Goal: Task Accomplishment & Management: Use online tool/utility

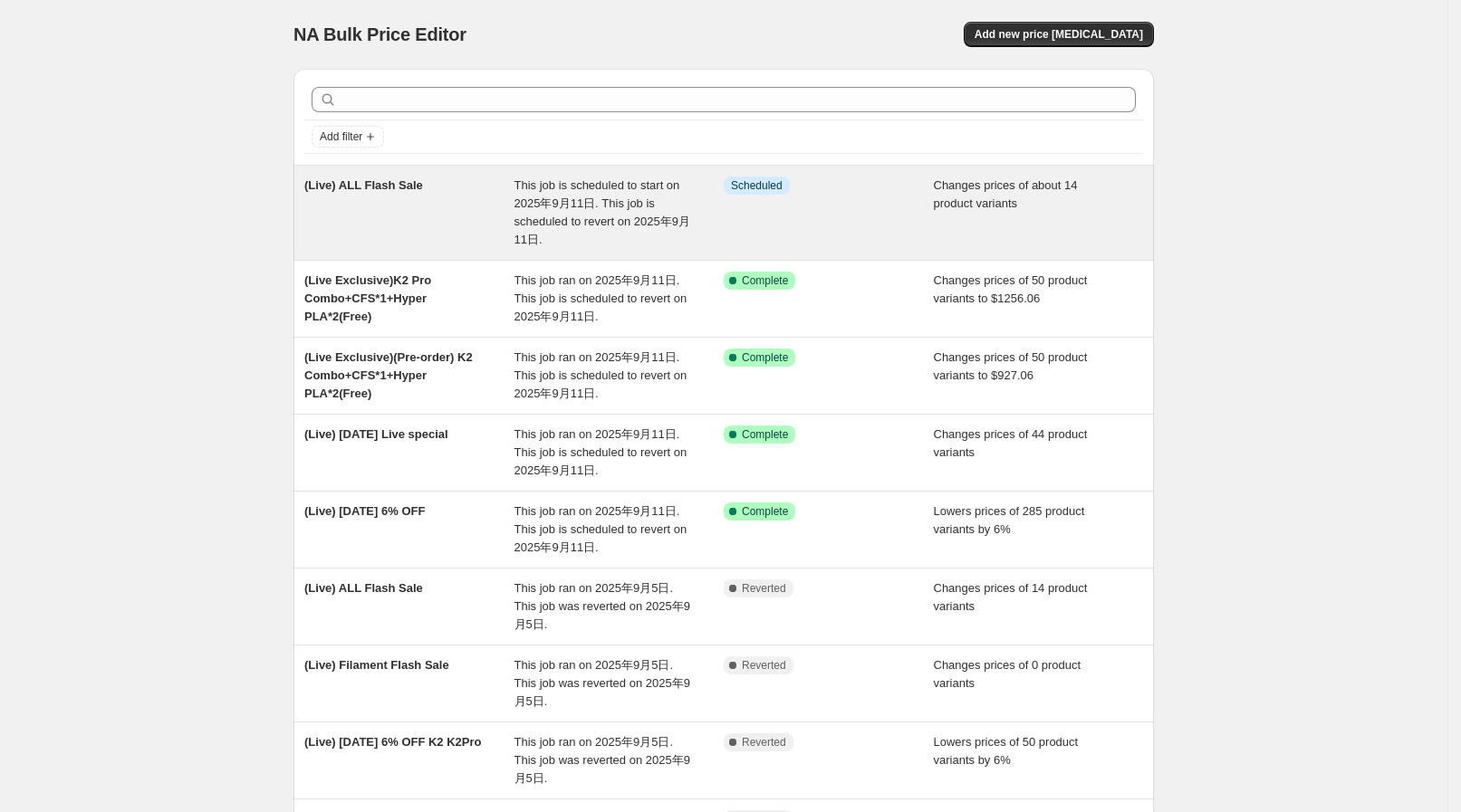
click at [593, 218] on span "This job is scheduled to start on 2025年9月11日. This job is scheduled to revert o…" at bounding box center [602, 212] width 175 height 68
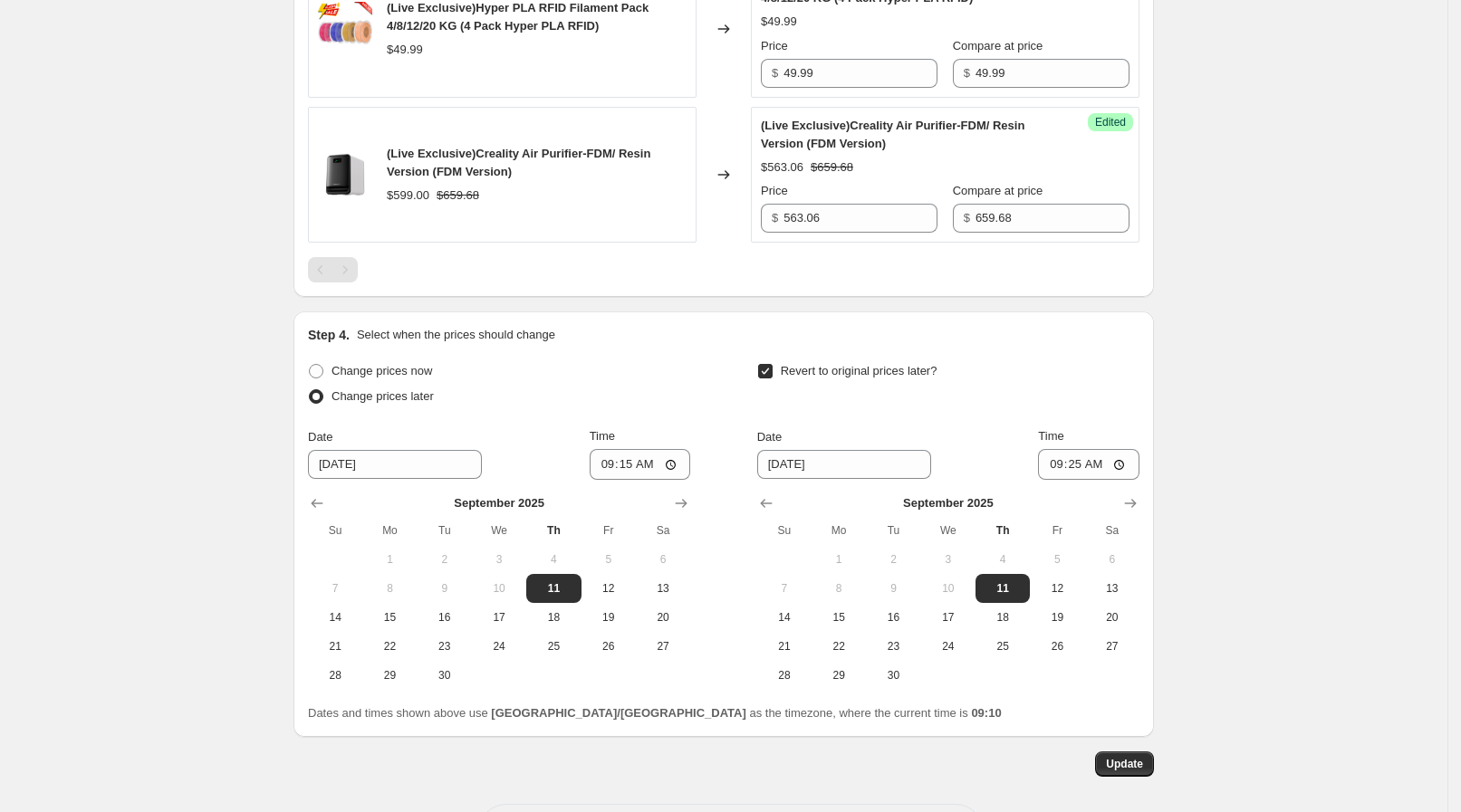
scroll to position [2631, 0]
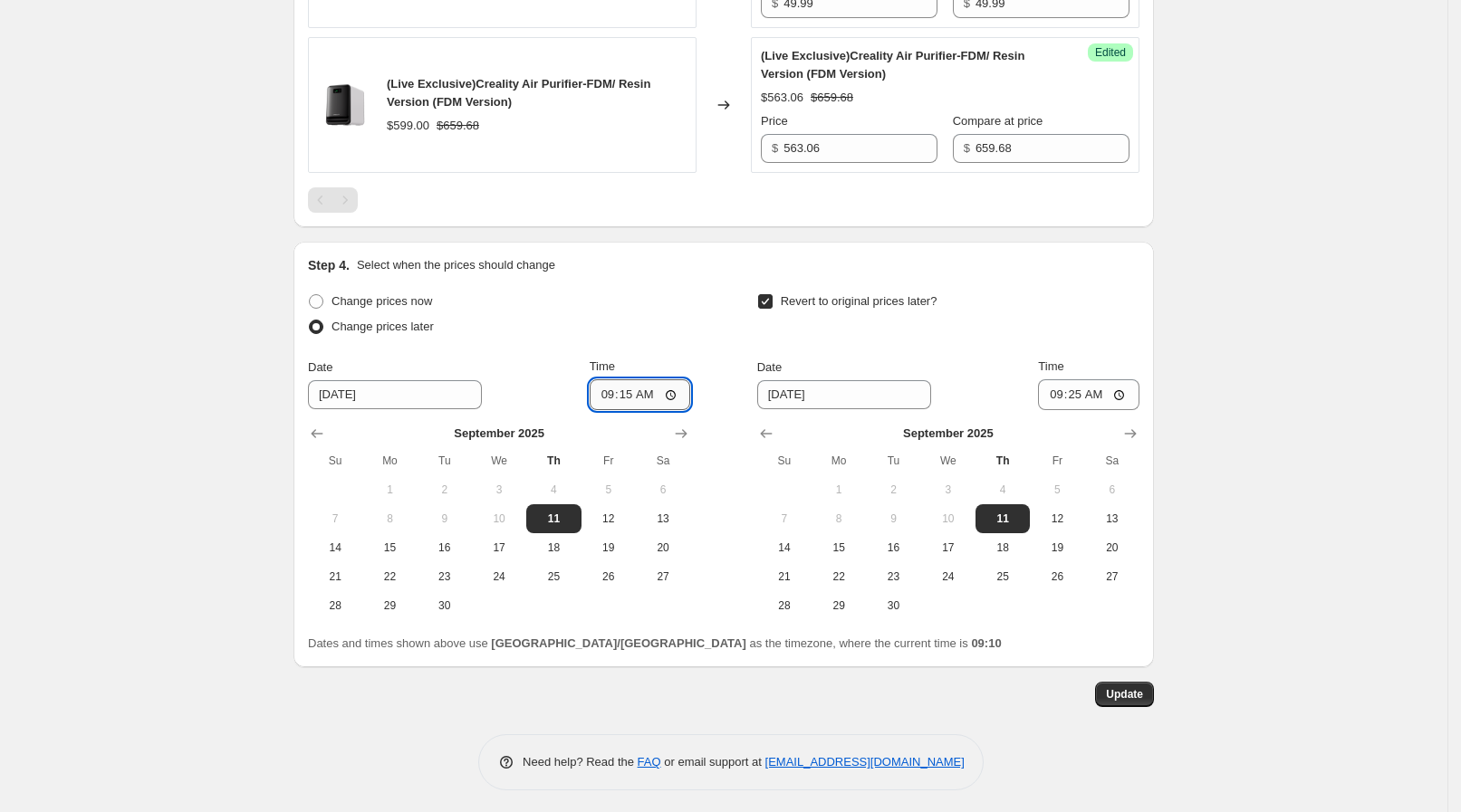
click at [656, 388] on input "09:15" at bounding box center [640, 395] width 101 height 31
type input "09:10"
click at [1101, 391] on input "09:25" at bounding box center [1088, 395] width 101 height 31
type input "09:23"
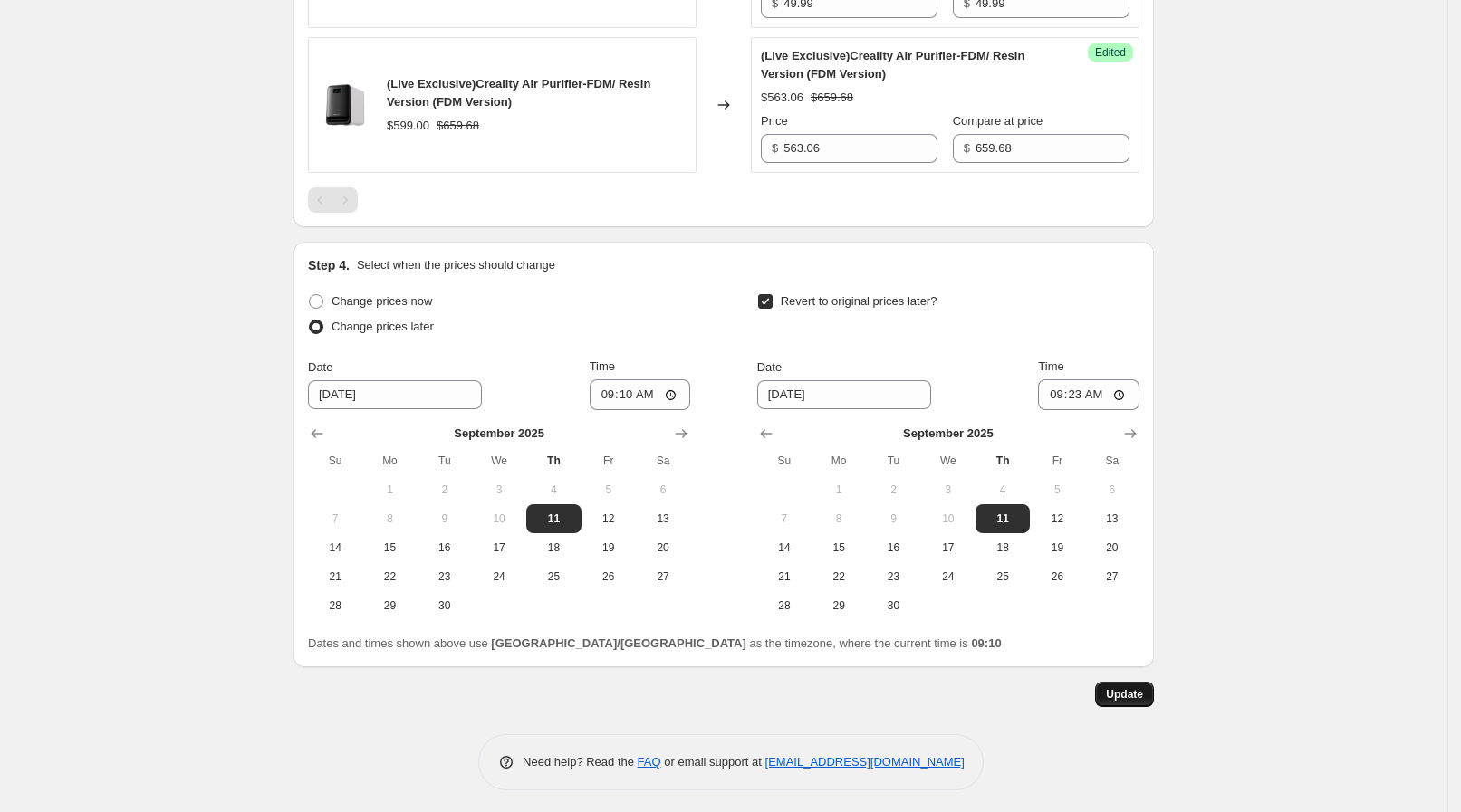
click at [1140, 691] on span "Update" at bounding box center [1124, 694] width 37 height 15
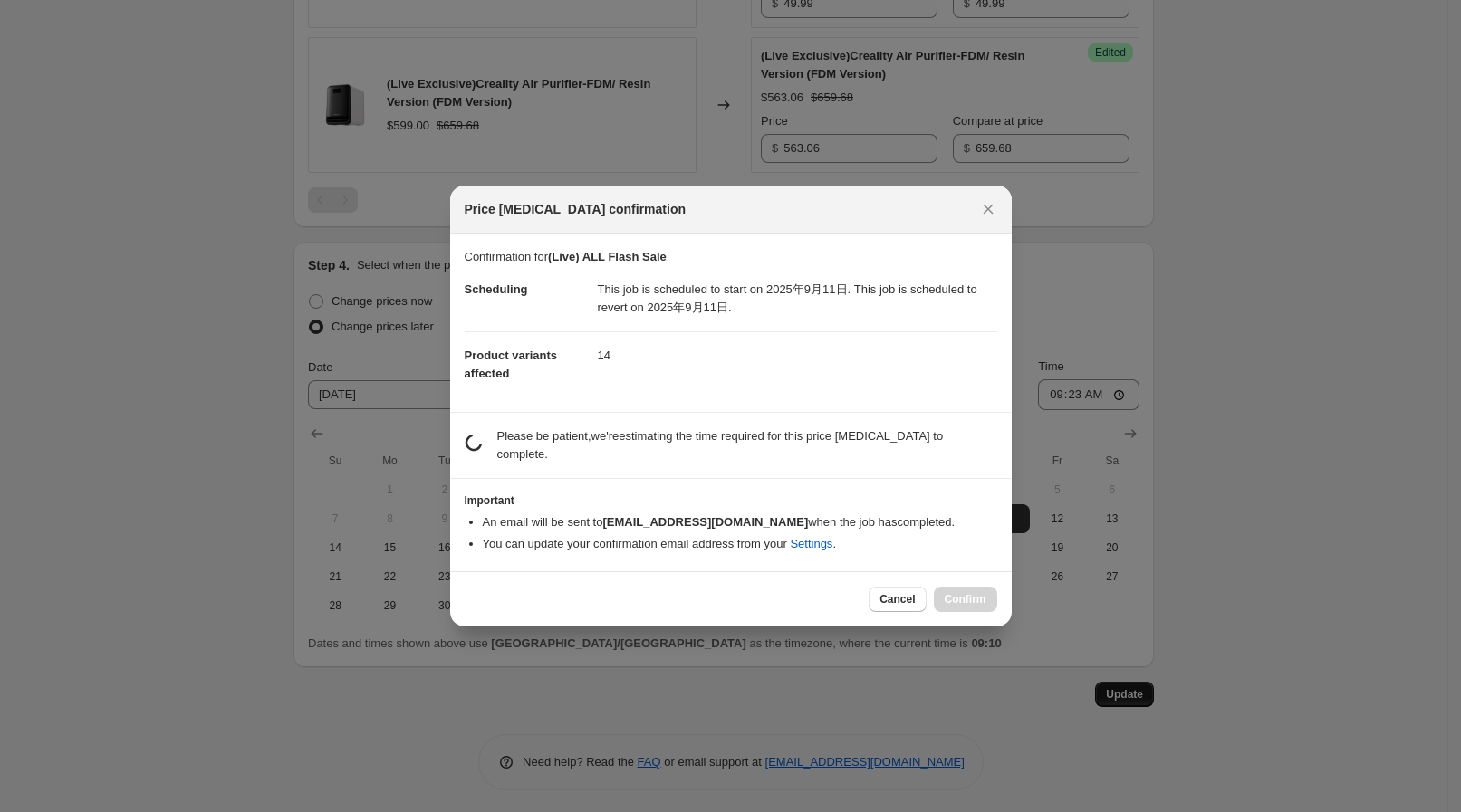
scroll to position [0, 0]
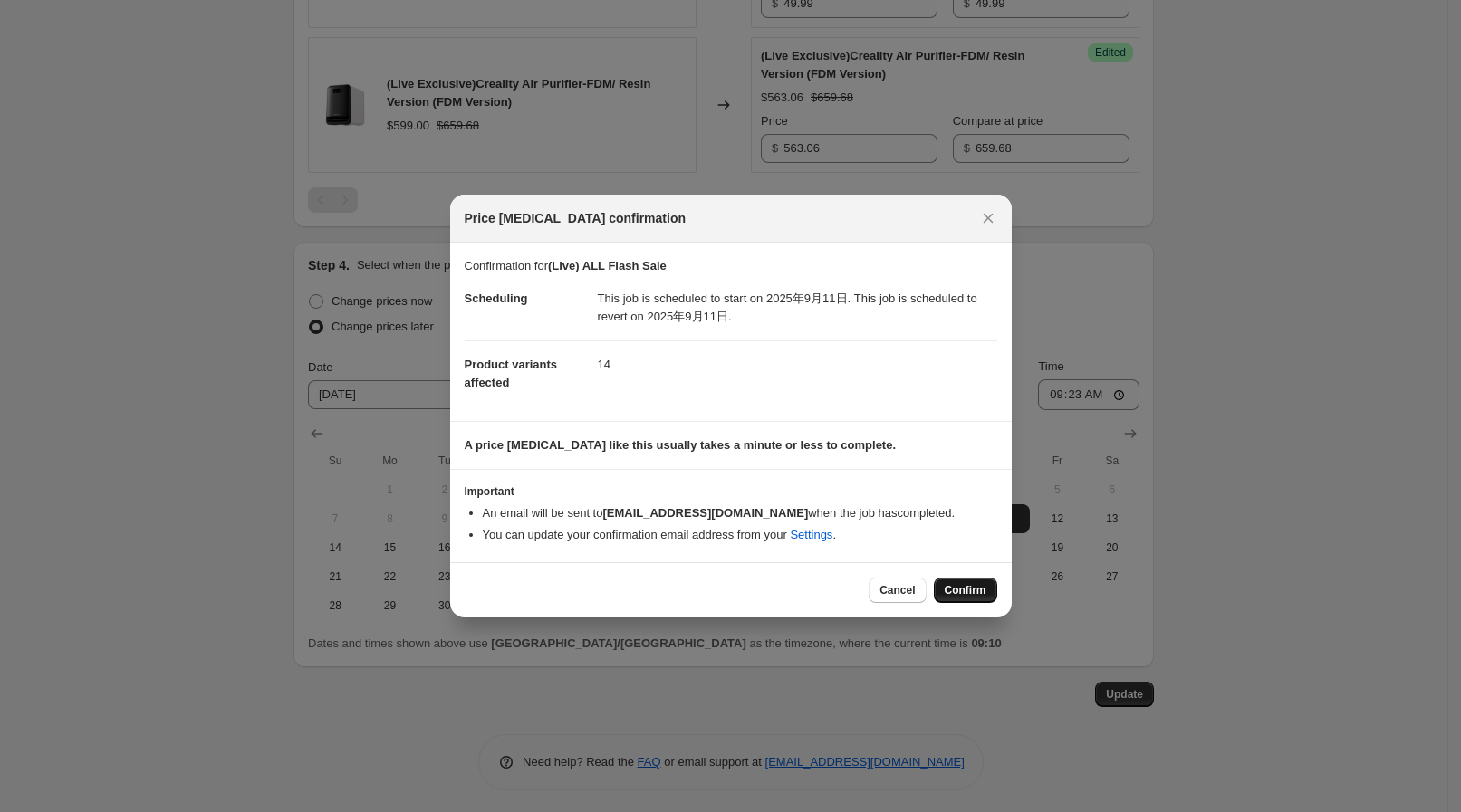
click at [978, 588] on span "Confirm" at bounding box center [965, 590] width 42 height 15
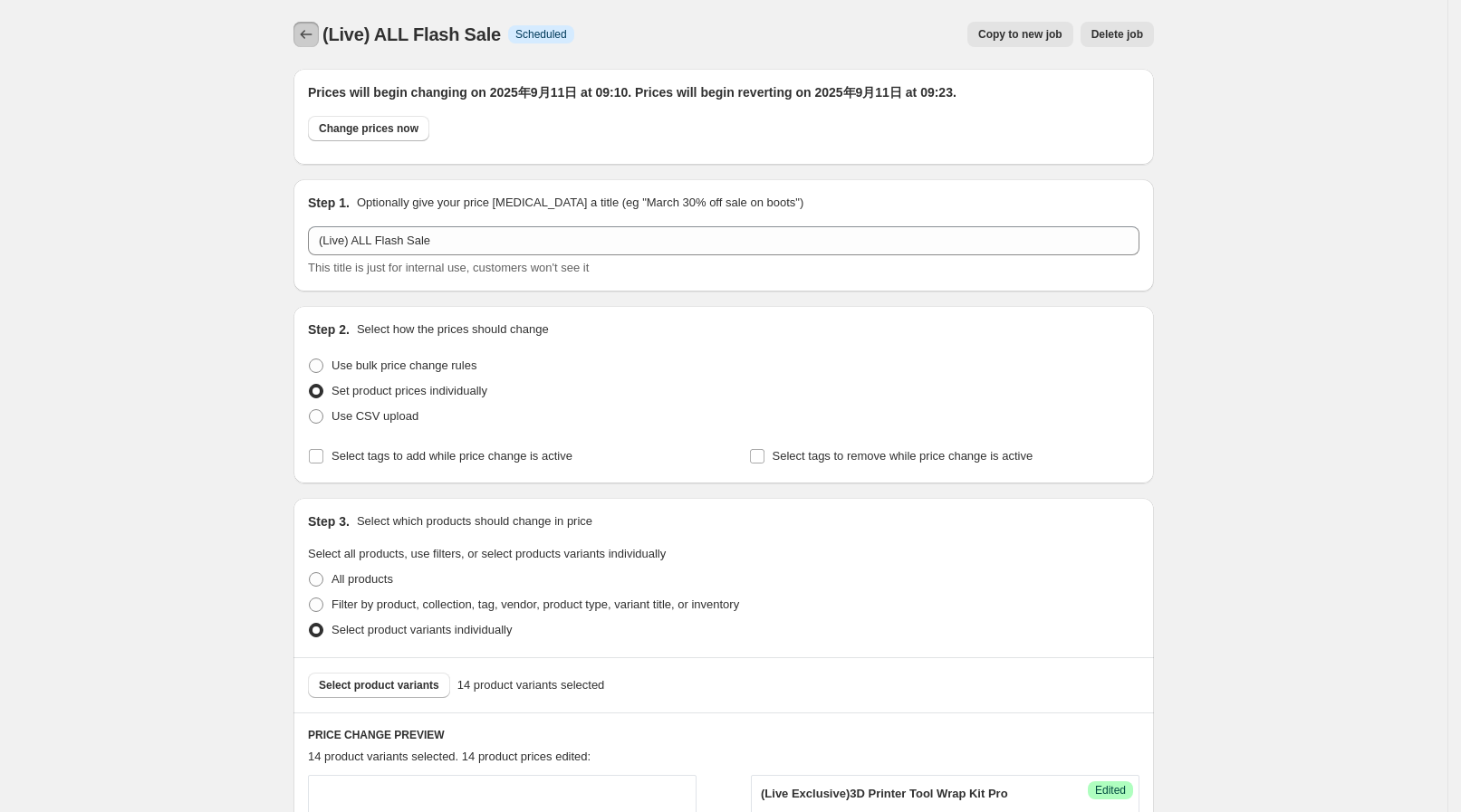
click at [313, 33] on icon "Price change jobs" at bounding box center [306, 35] width 18 height 18
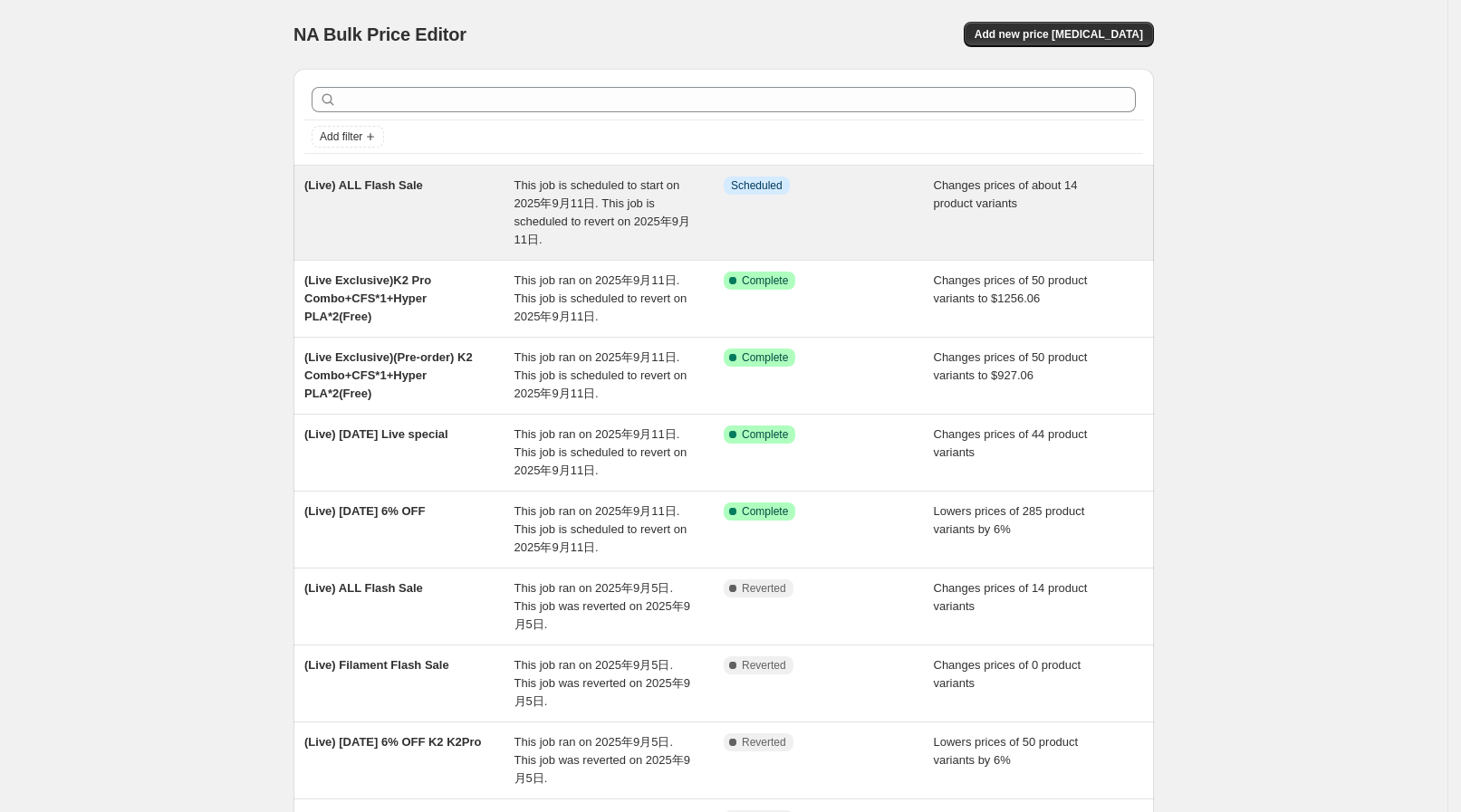
click at [494, 197] on div "(Live) ALL Flash Sale" at bounding box center [409, 212] width 210 height 72
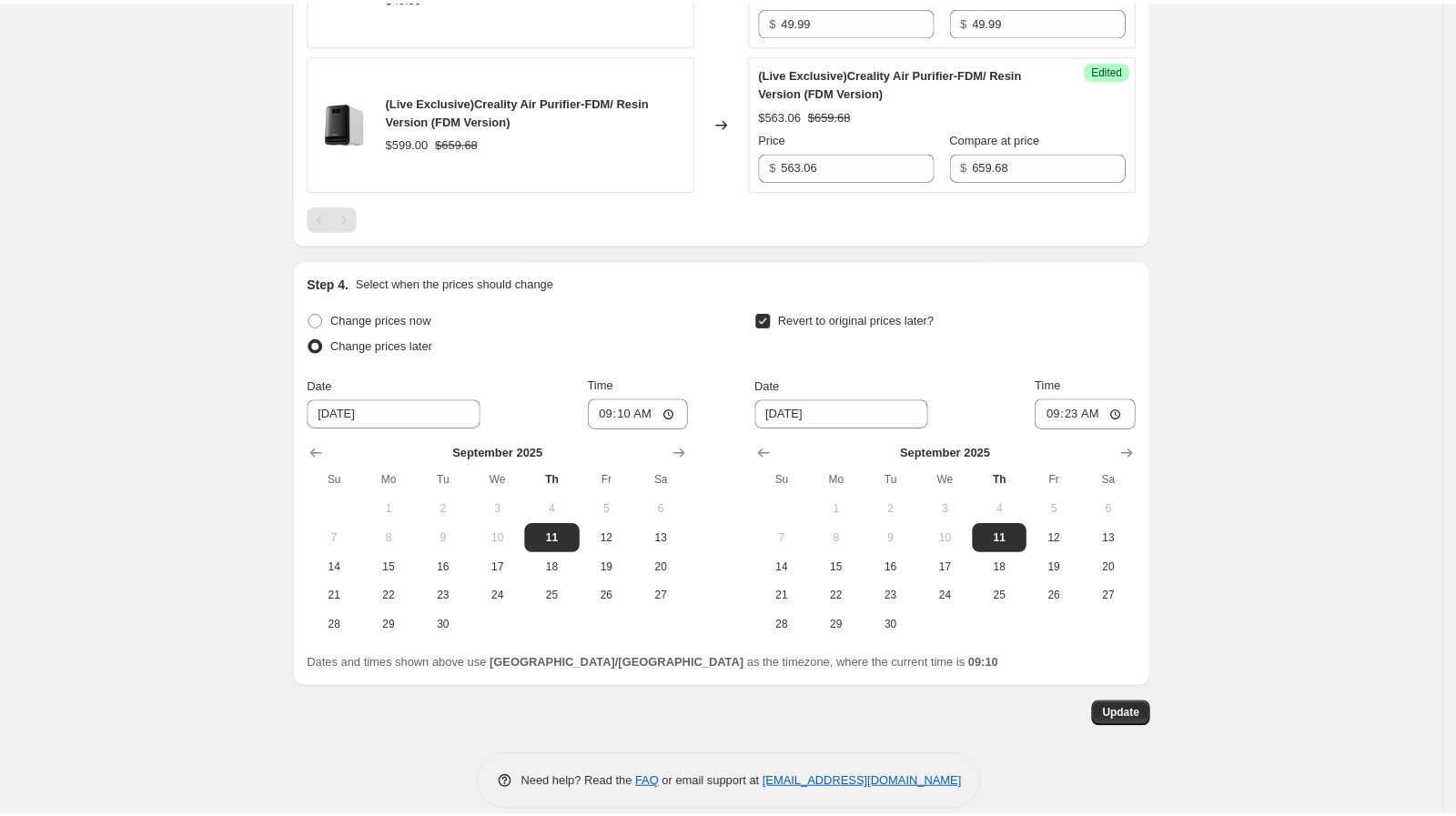
scroll to position [2644, 0]
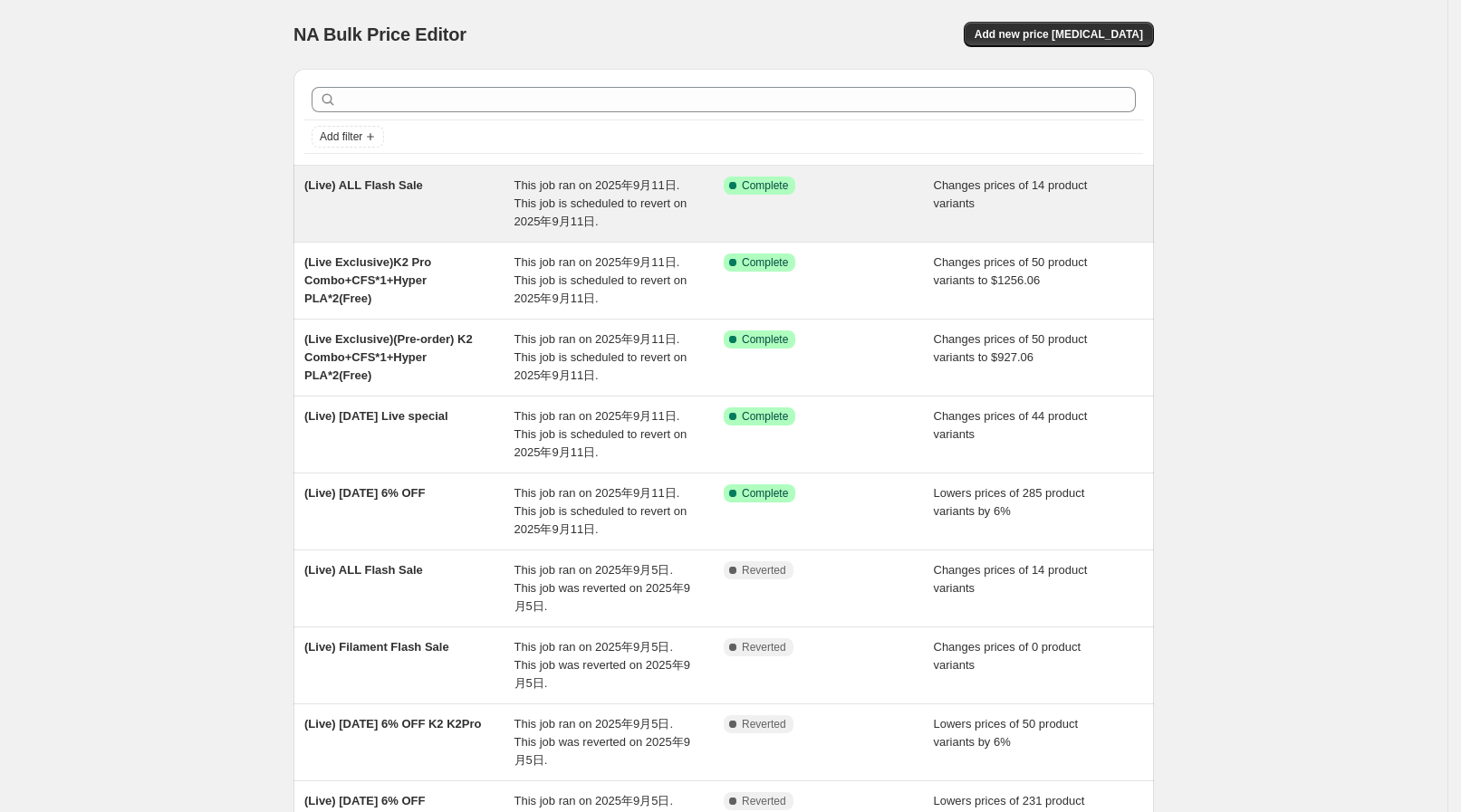
click at [537, 199] on span "This job ran on 2025年9月11日. This job is scheduled to revert on 2025年9月11日." at bounding box center [601, 203] width 173 height 50
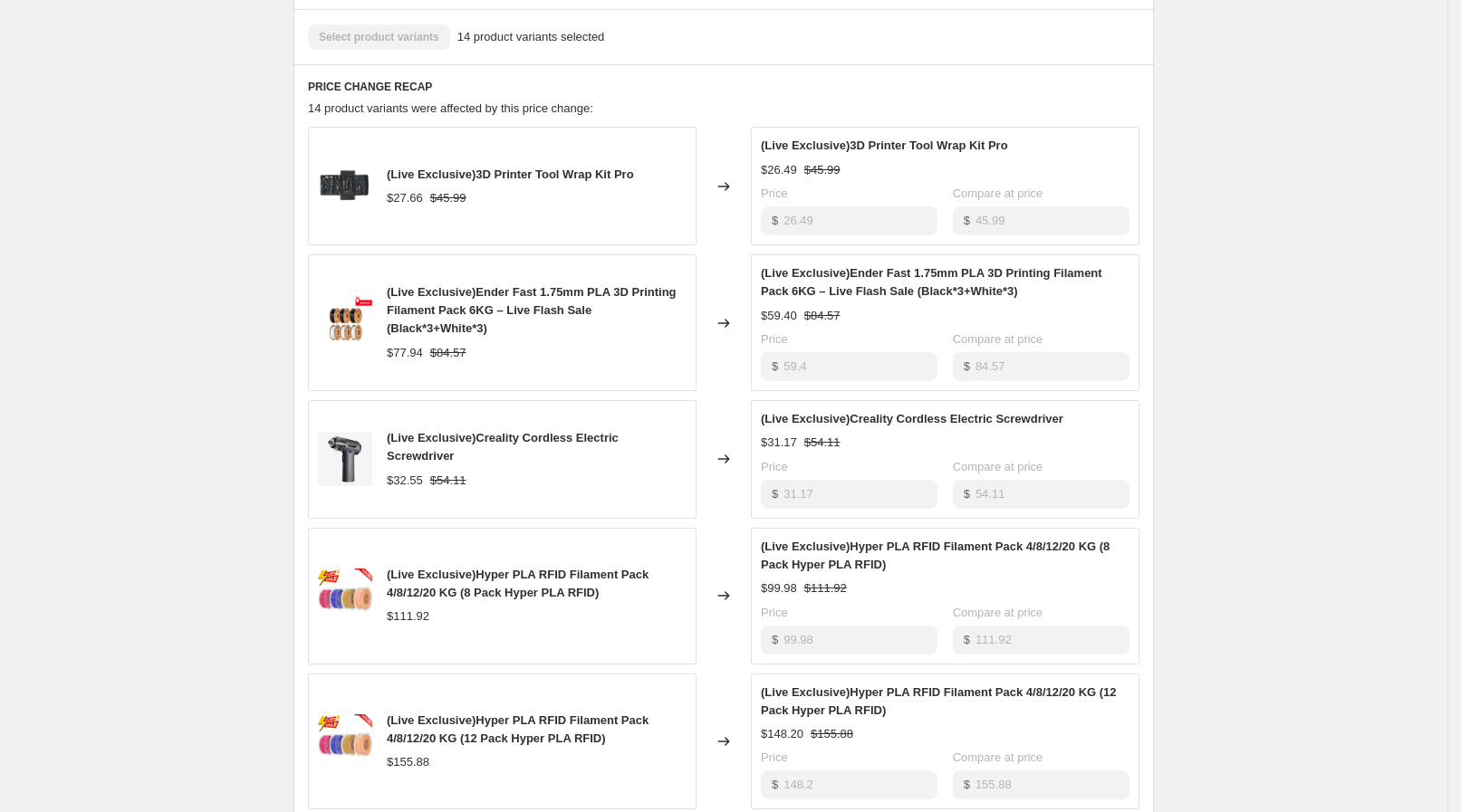
scroll to position [904, 0]
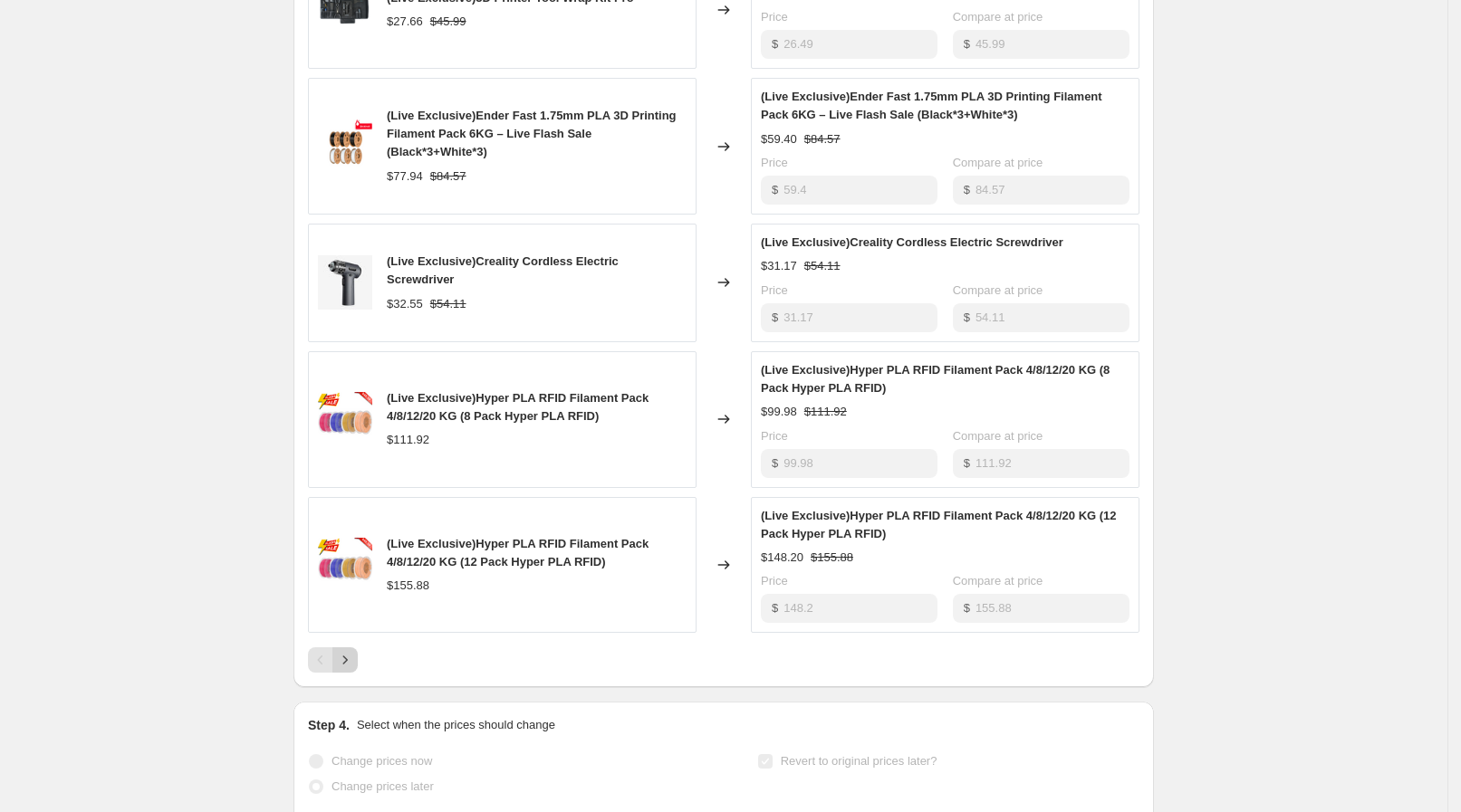
click at [354, 652] on icon "Next" at bounding box center [345, 660] width 18 height 18
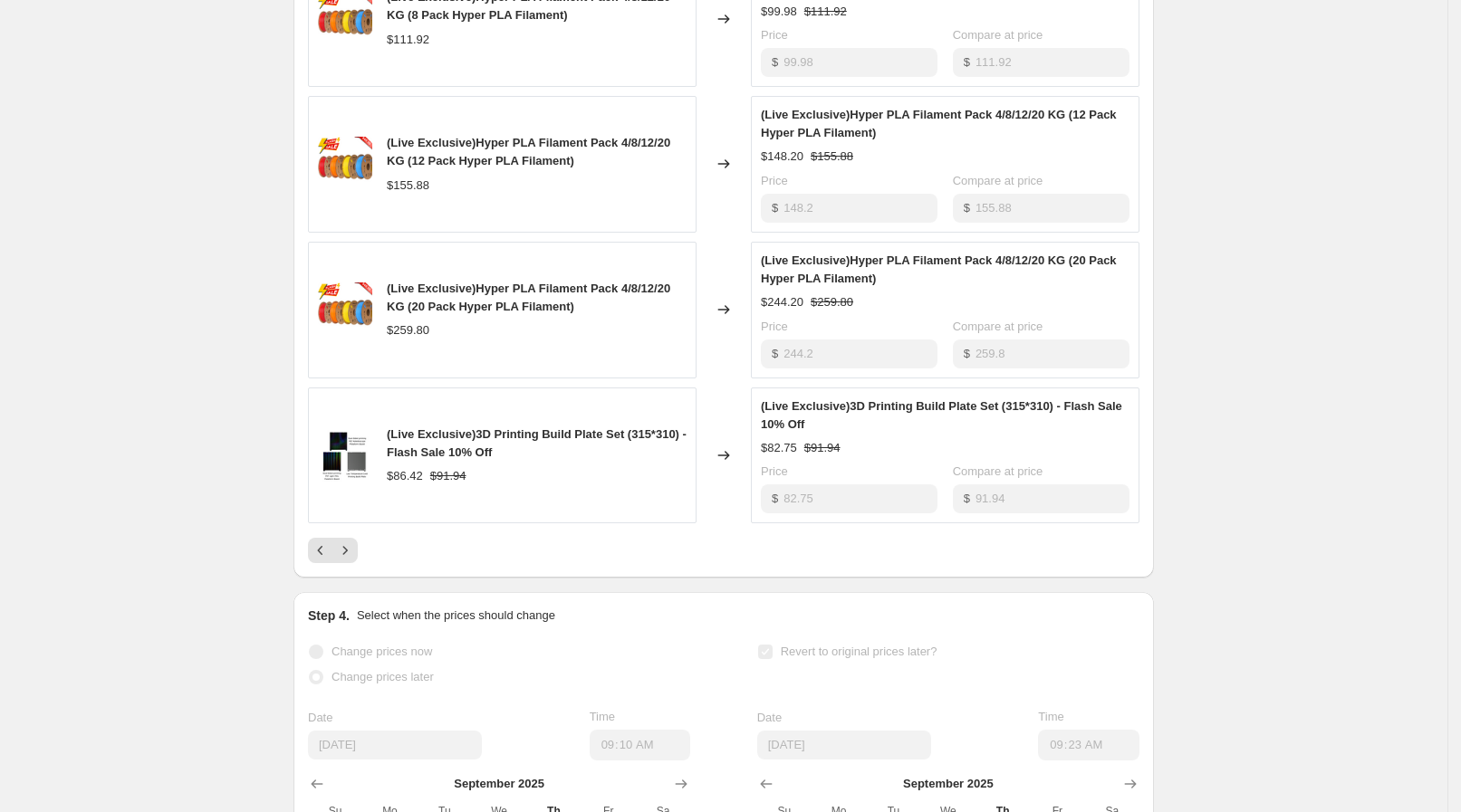
scroll to position [1244, 0]
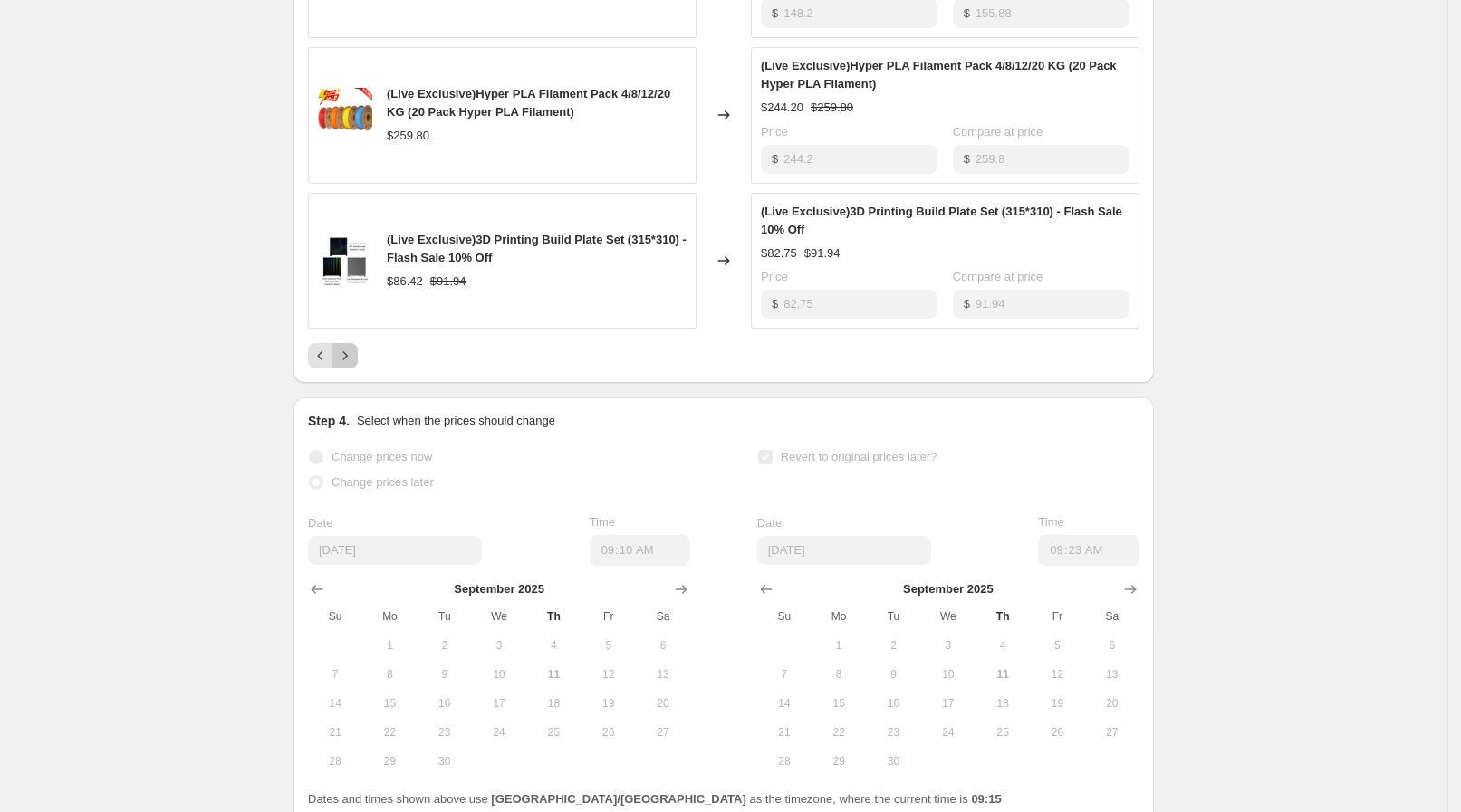
click at [350, 363] on button "Next" at bounding box center [345, 356] width 26 height 26
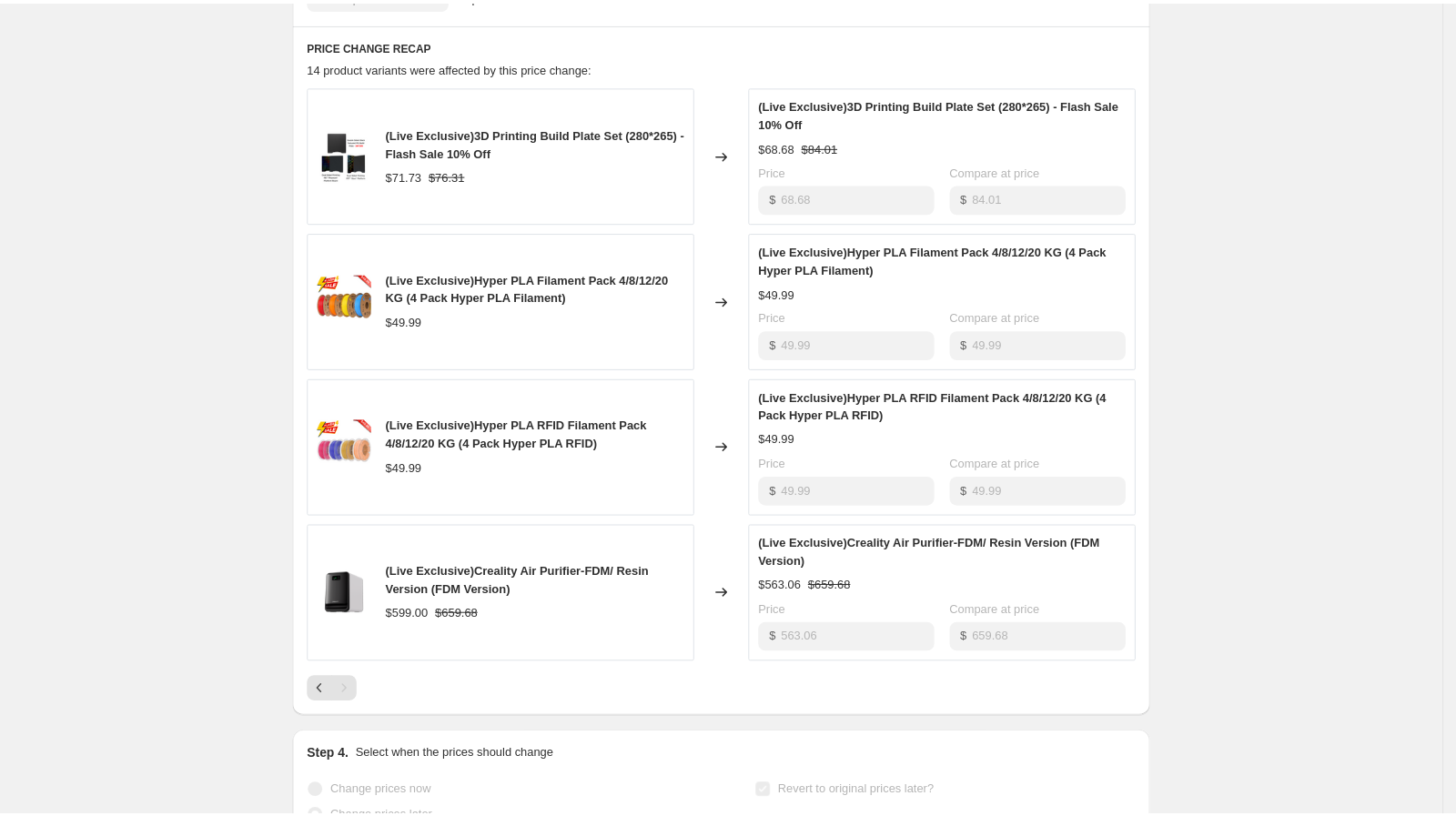
scroll to position [769, 0]
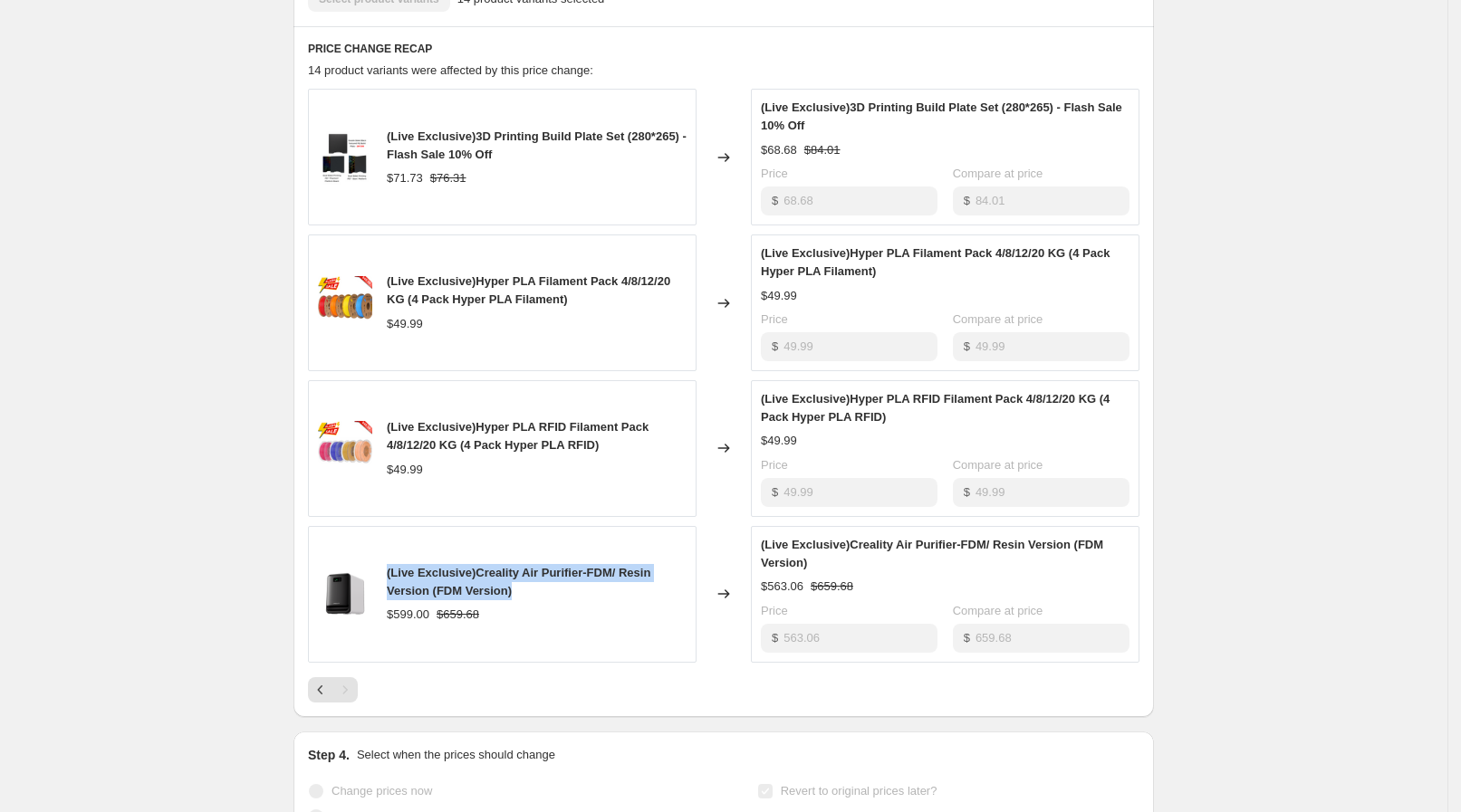
drag, startPoint x: 390, startPoint y: 569, endPoint x: 521, endPoint y: 594, distance: 133.4
click at [521, 594] on div "(Live Exclusive)Creality Air Purifier-FDM/ Resin Version (FDM Version) $599.00 …" at bounding box center [502, 595] width 389 height 137
copy span "(Live Exclusive)Creality Air Purifier-FDM/ Resin Version (FDM Version)"
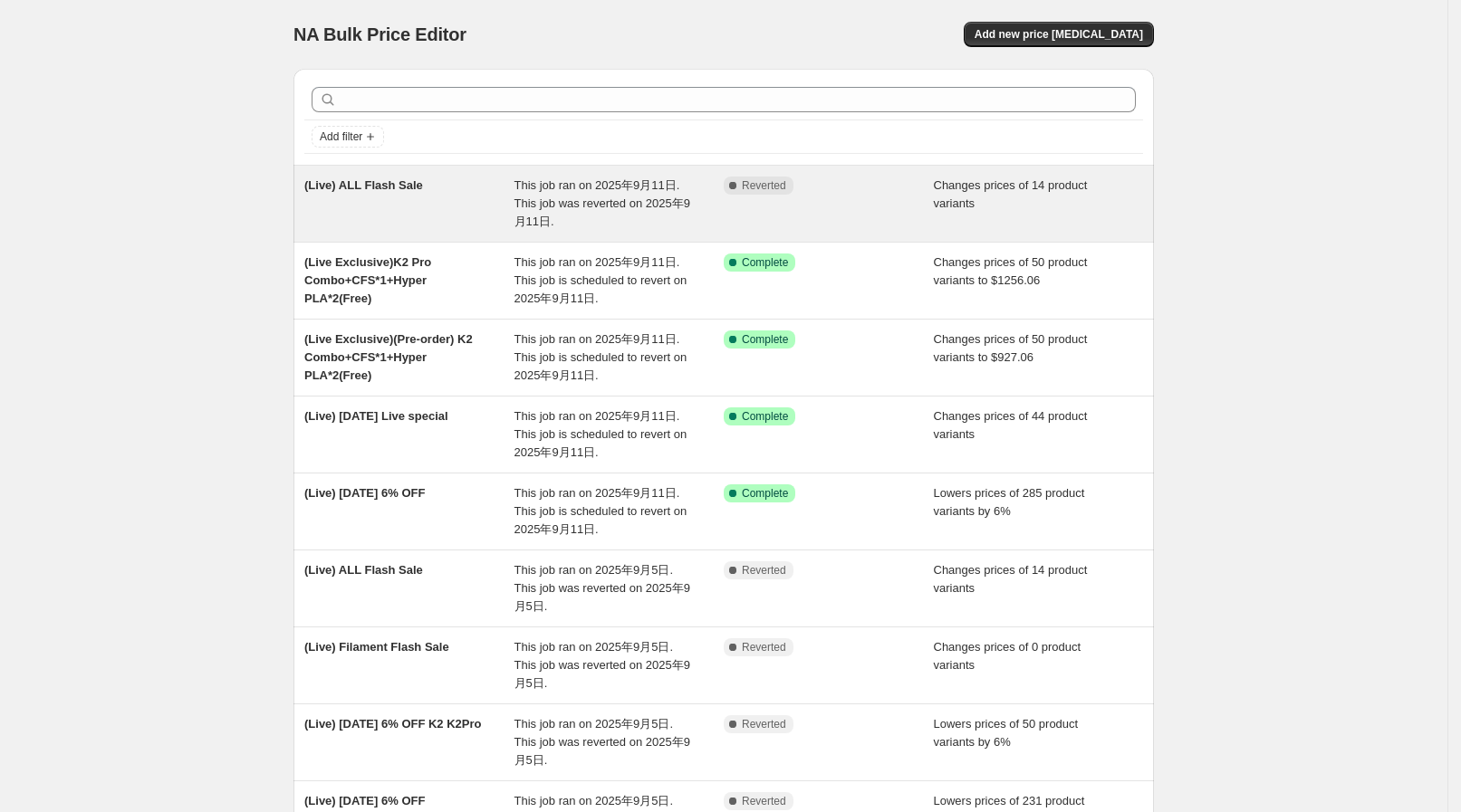
click at [554, 202] on span "This job ran on 2025年9月11日. This job was reverted on 2025年9月11日." at bounding box center [602, 203] width 175 height 50
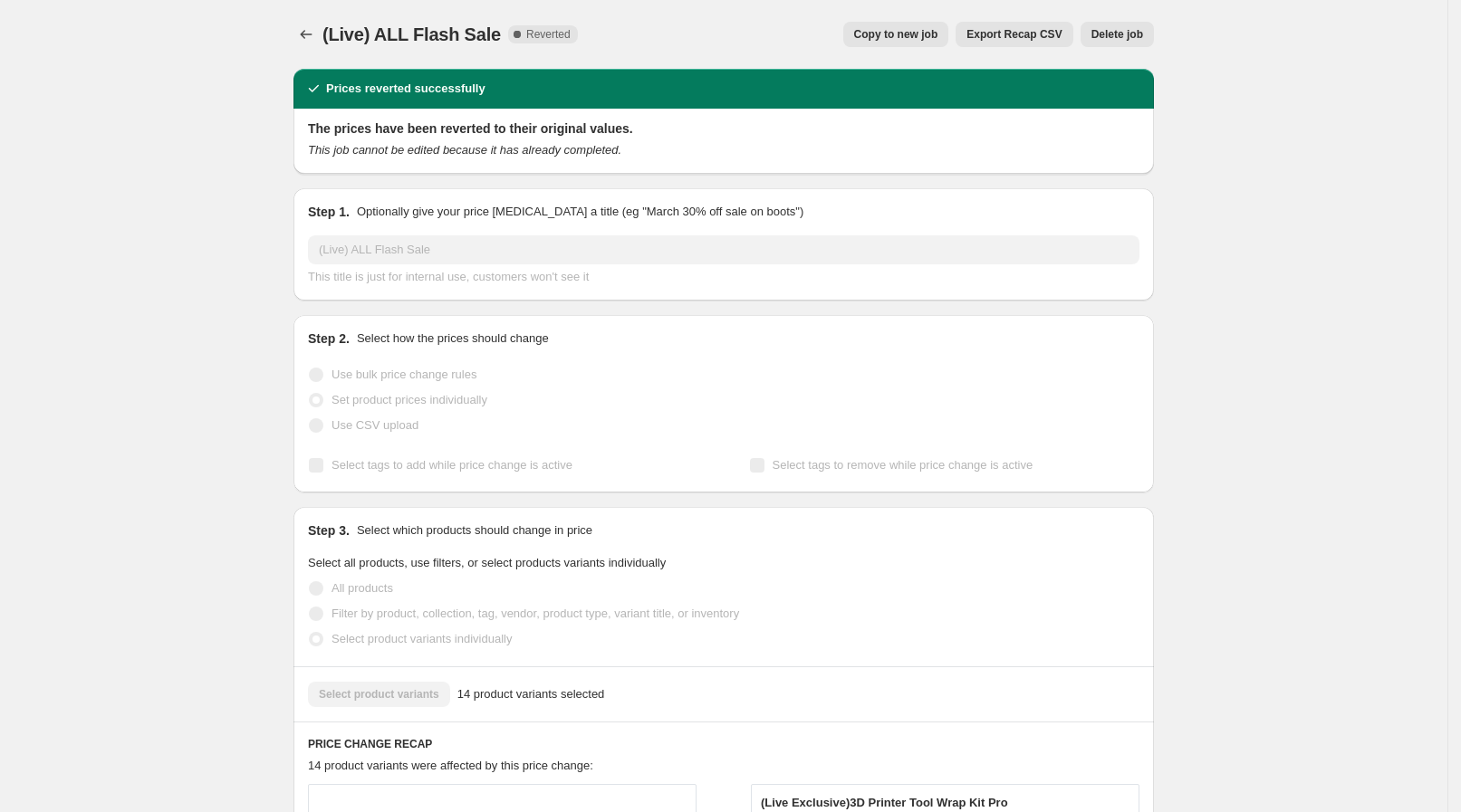
click at [910, 37] on span "Copy to new job" at bounding box center [896, 35] width 84 height 15
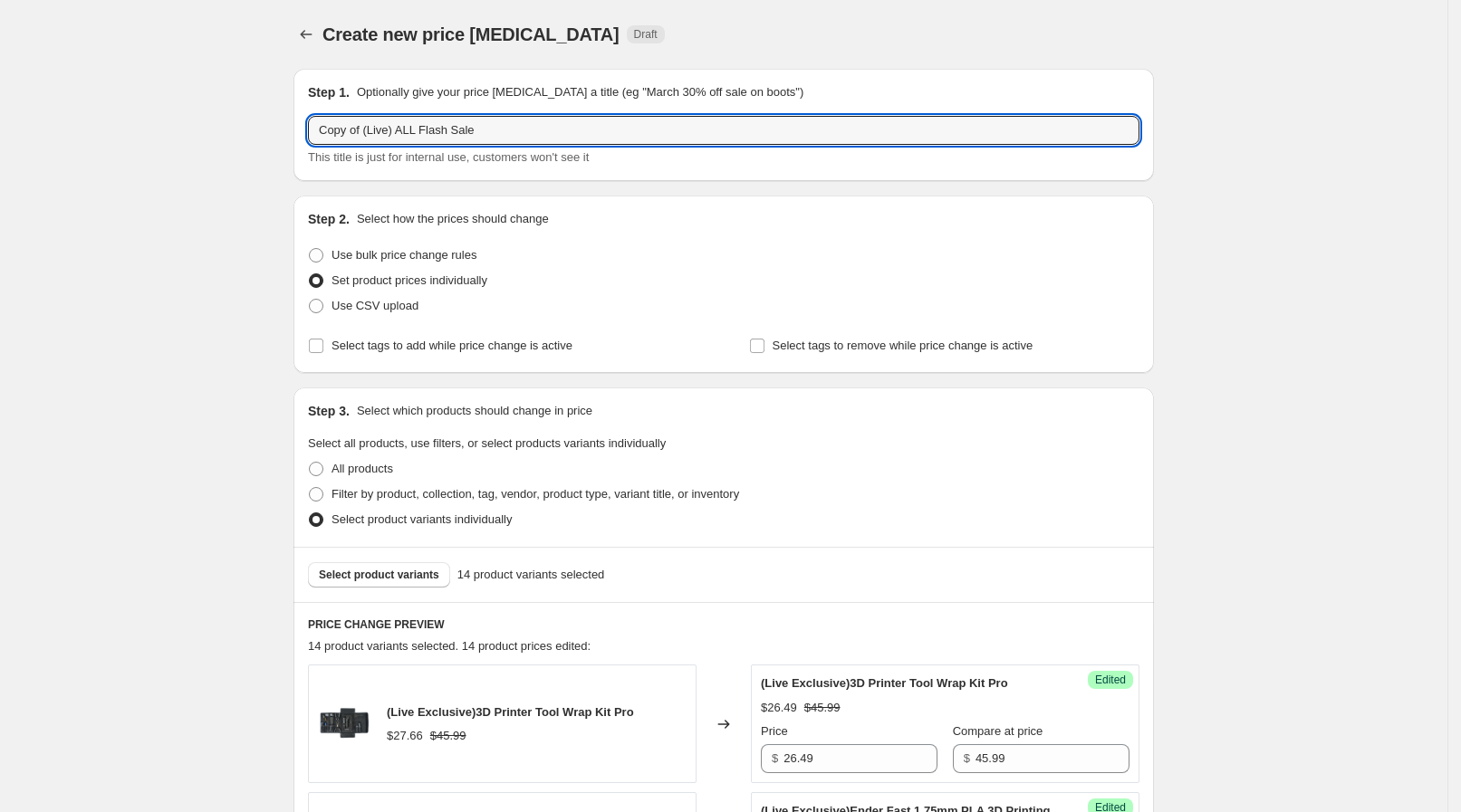
drag, startPoint x: 367, startPoint y: 122, endPoint x: 255, endPoint y: 138, distance: 113.1
type input "(Live) ALL Flash Sale"
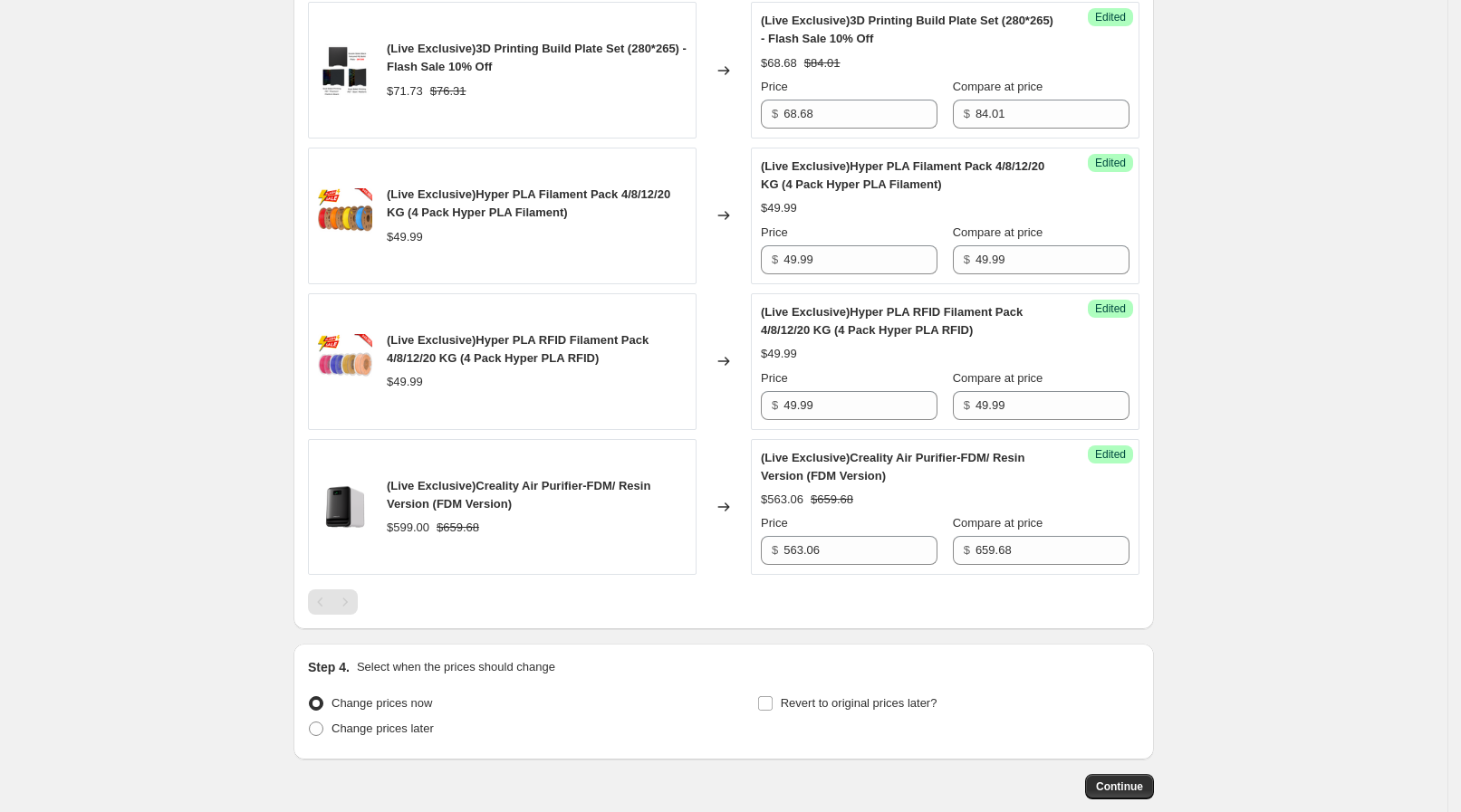
scroll to position [2212, 0]
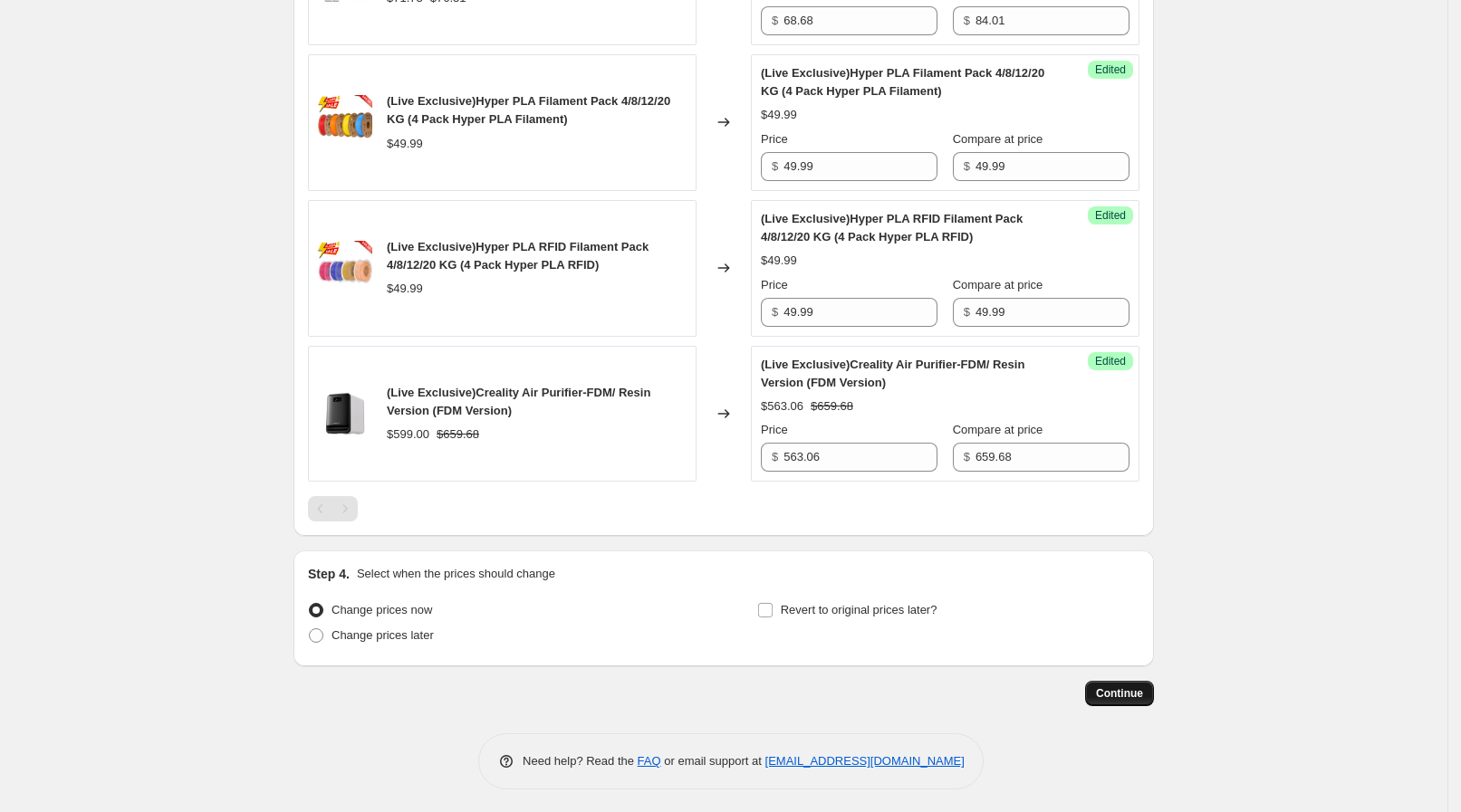
click at [1135, 696] on button "Continue" at bounding box center [1119, 693] width 68 height 26
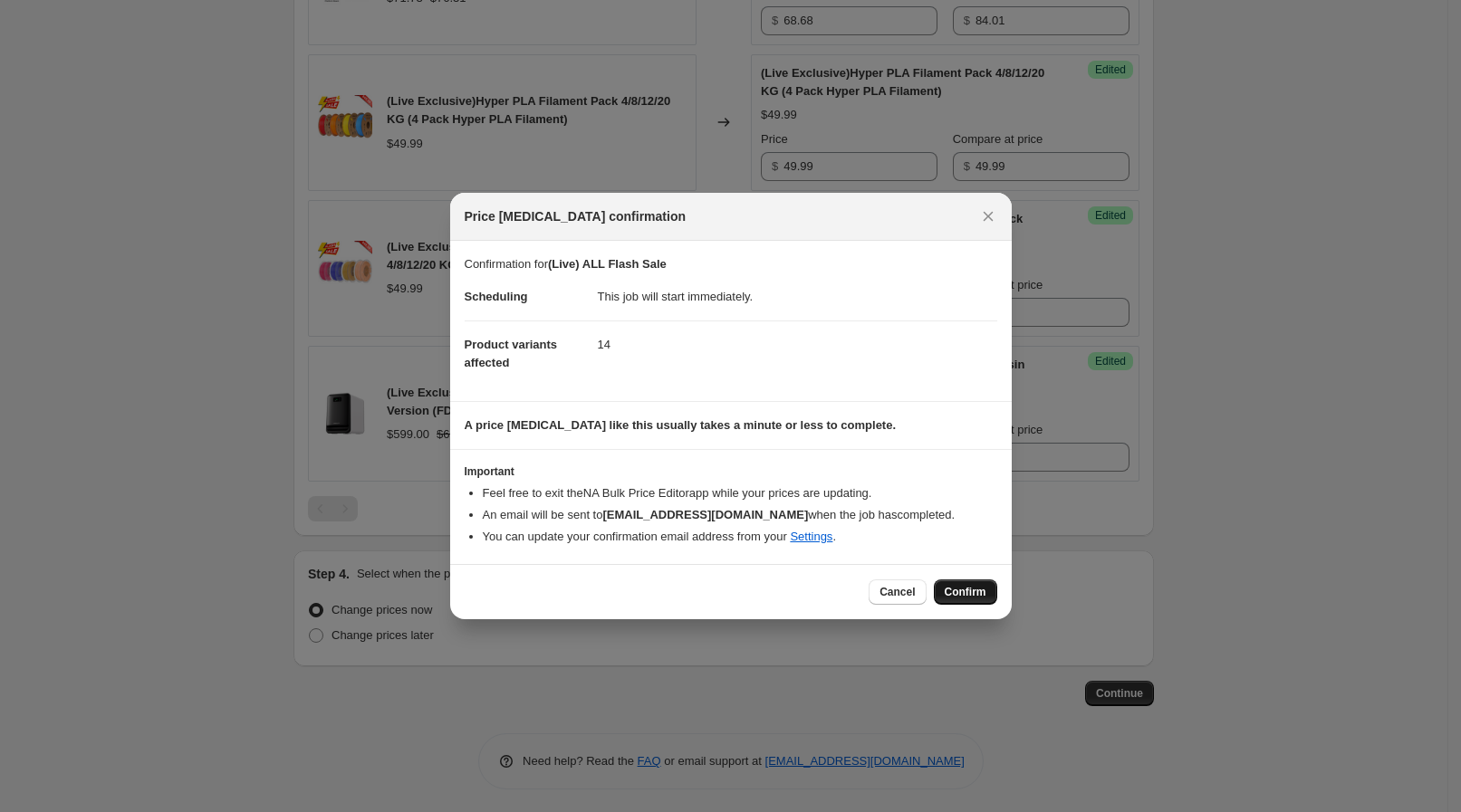
click at [951, 593] on span "Confirm" at bounding box center [965, 592] width 42 height 15
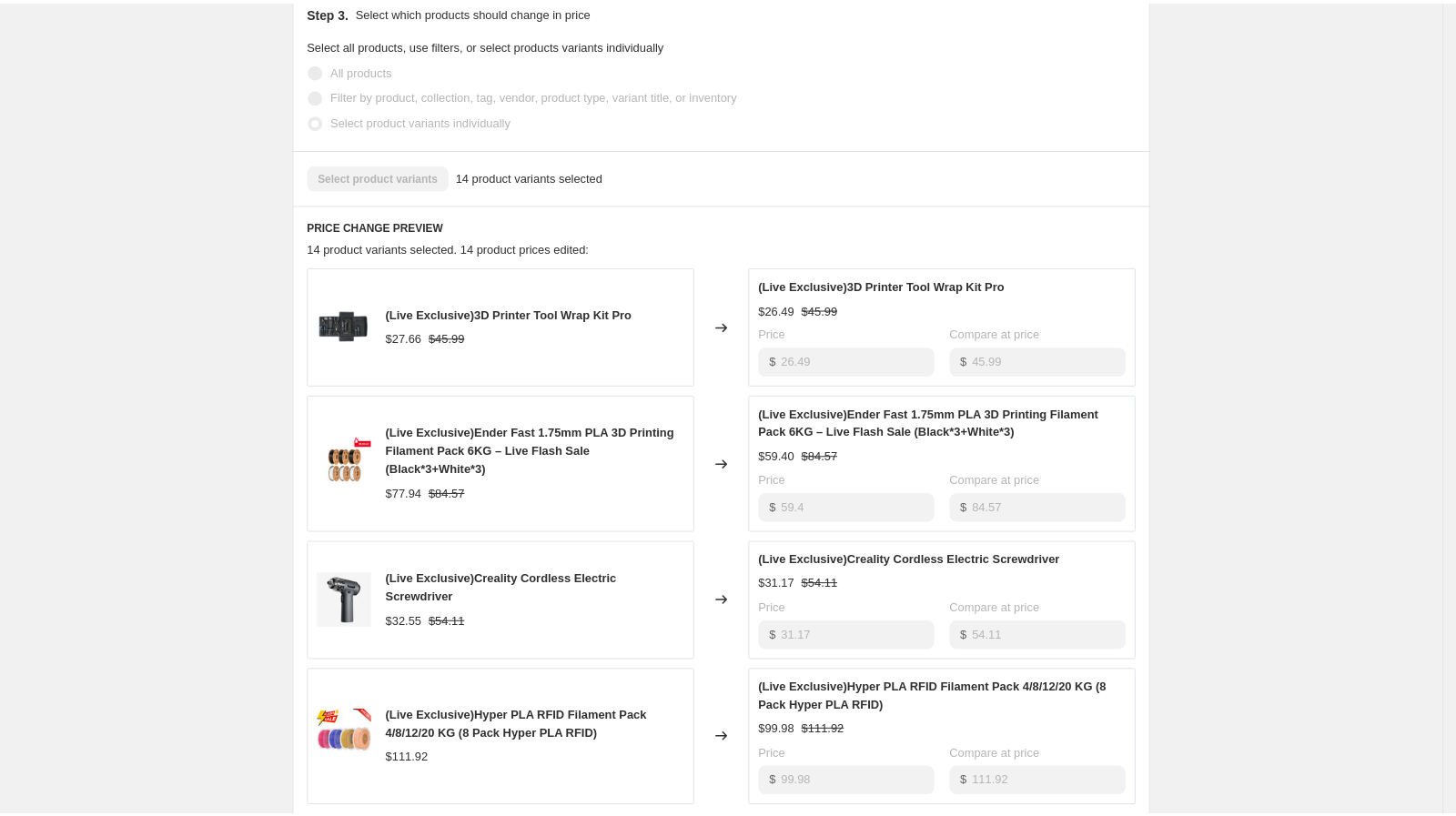
scroll to position [336, 0]
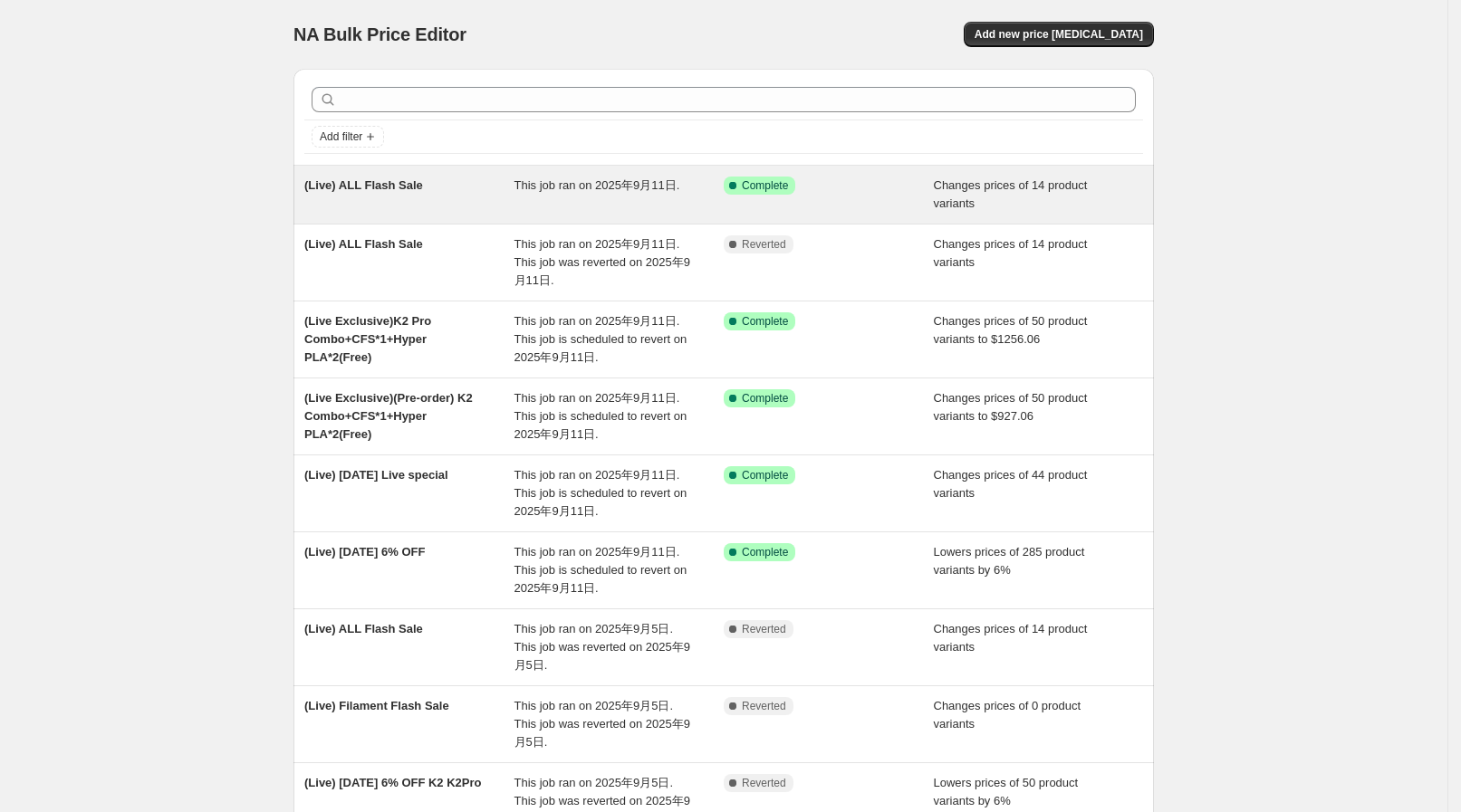
click at [600, 185] on span "This job ran on 2025年9月11日." at bounding box center [598, 184] width 166 height 14
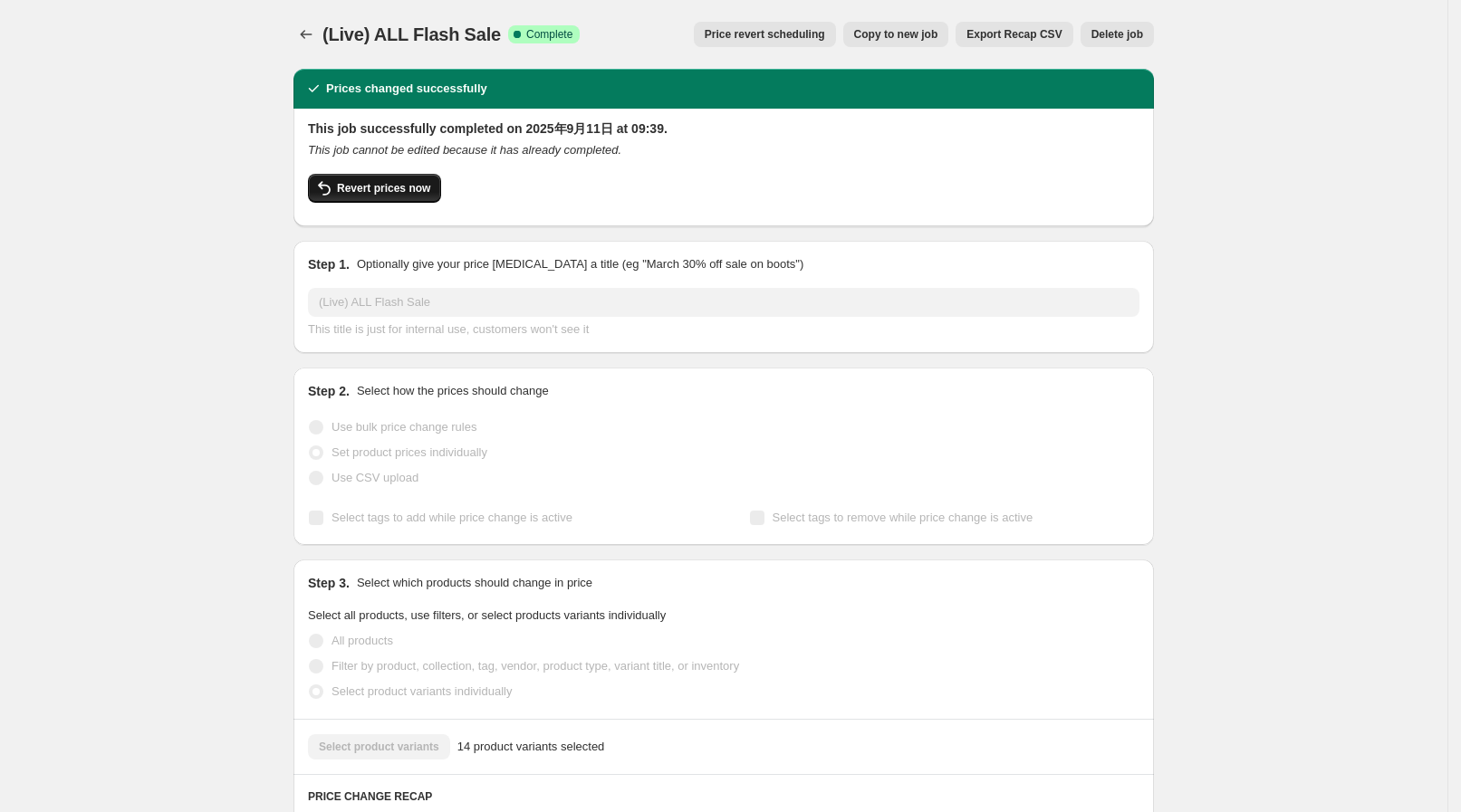
click at [392, 192] on span "Revert prices now" at bounding box center [383, 188] width 93 height 15
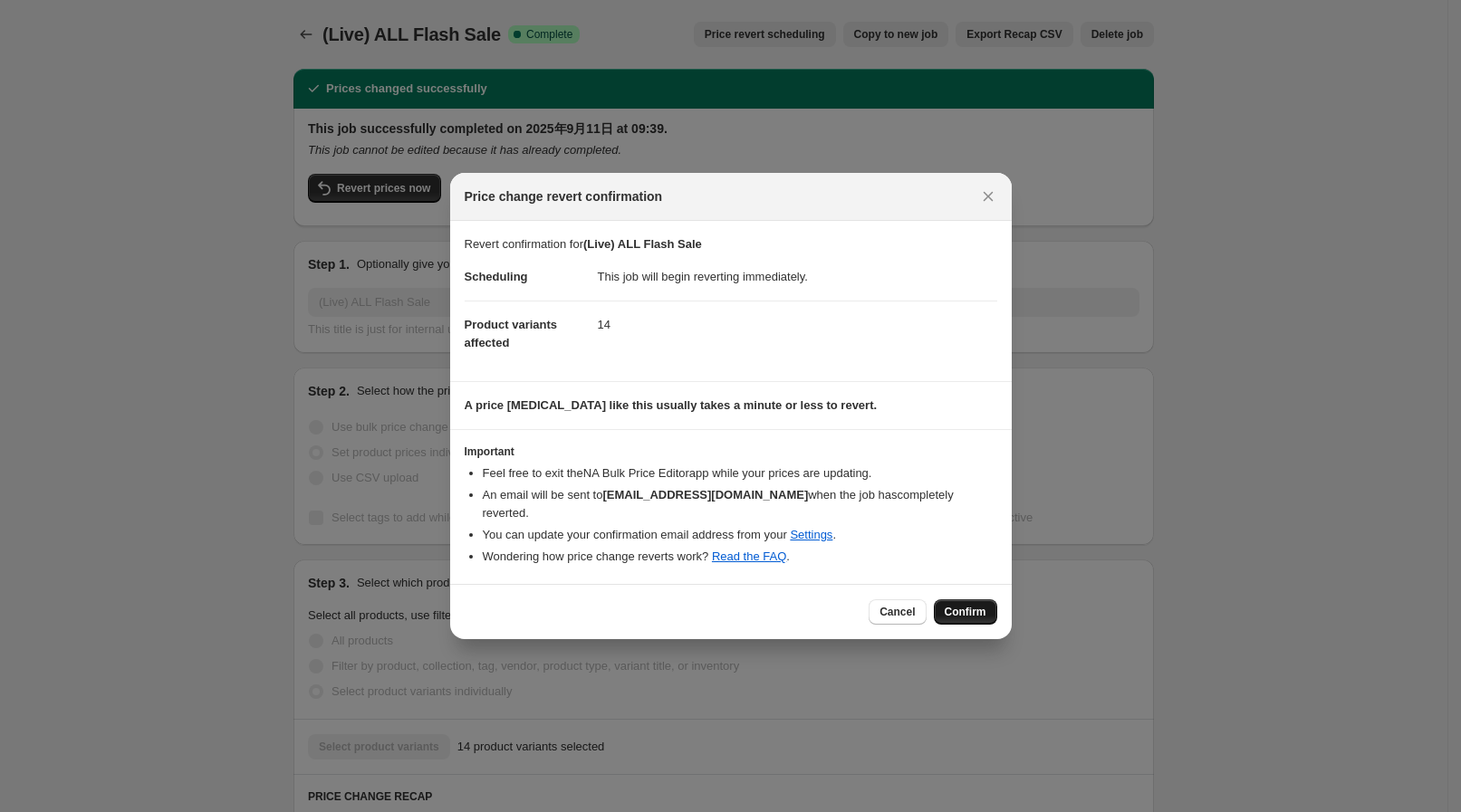
click at [958, 608] on span "Confirm" at bounding box center [965, 612] width 42 height 15
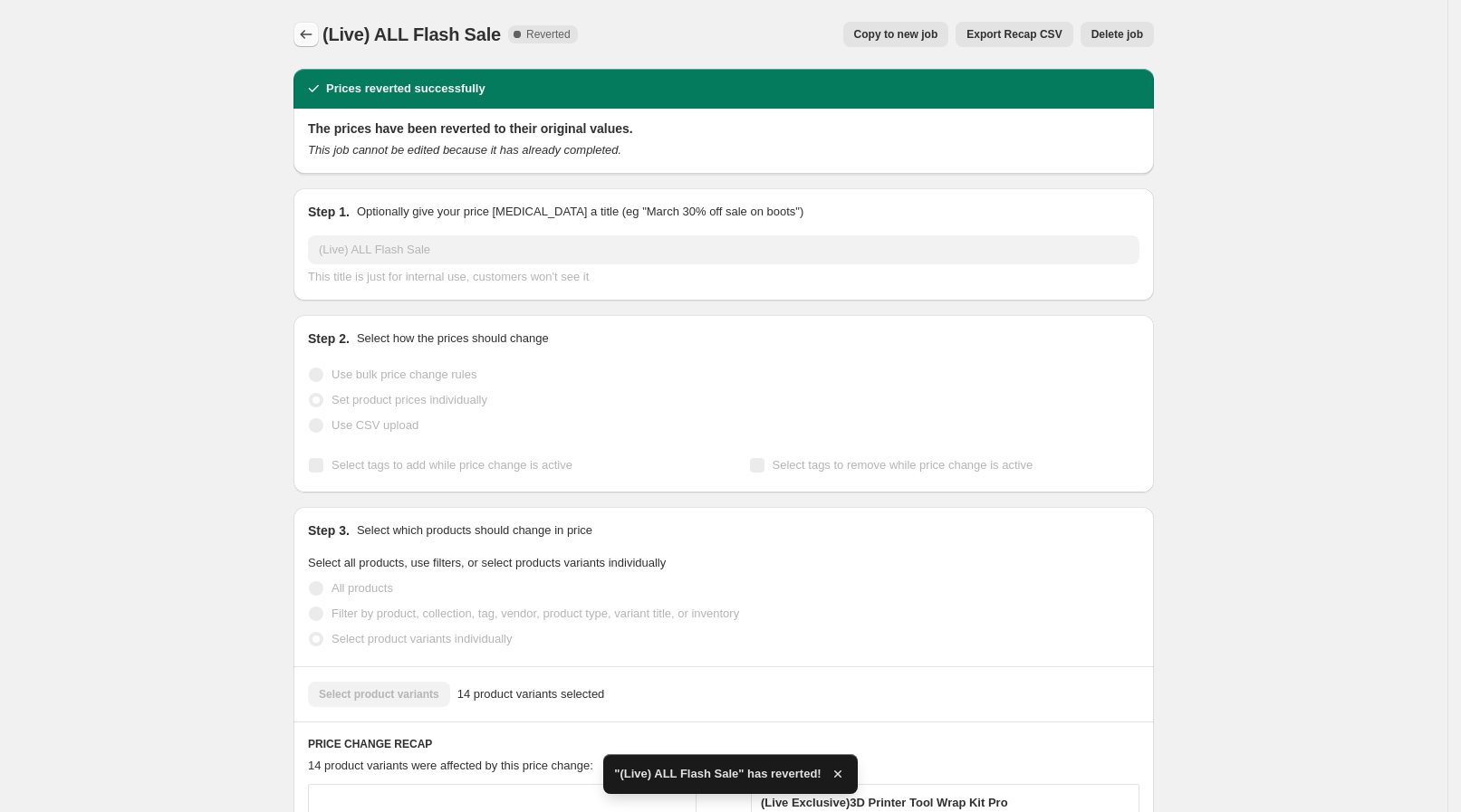
click at [315, 40] on icon "Price change jobs" at bounding box center [306, 35] width 18 height 18
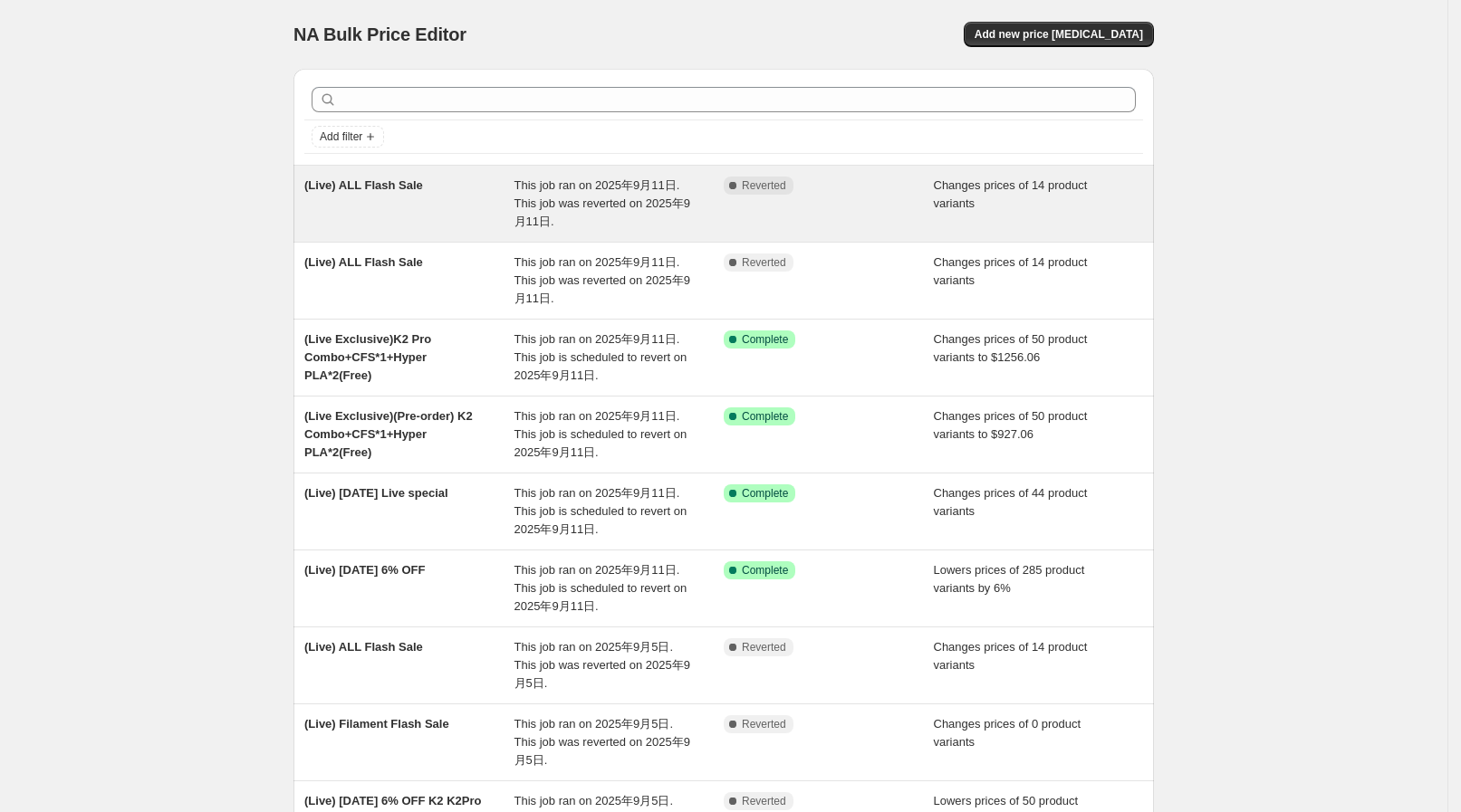
click at [491, 216] on div "(Live) ALL Flash Sale" at bounding box center [409, 203] width 210 height 55
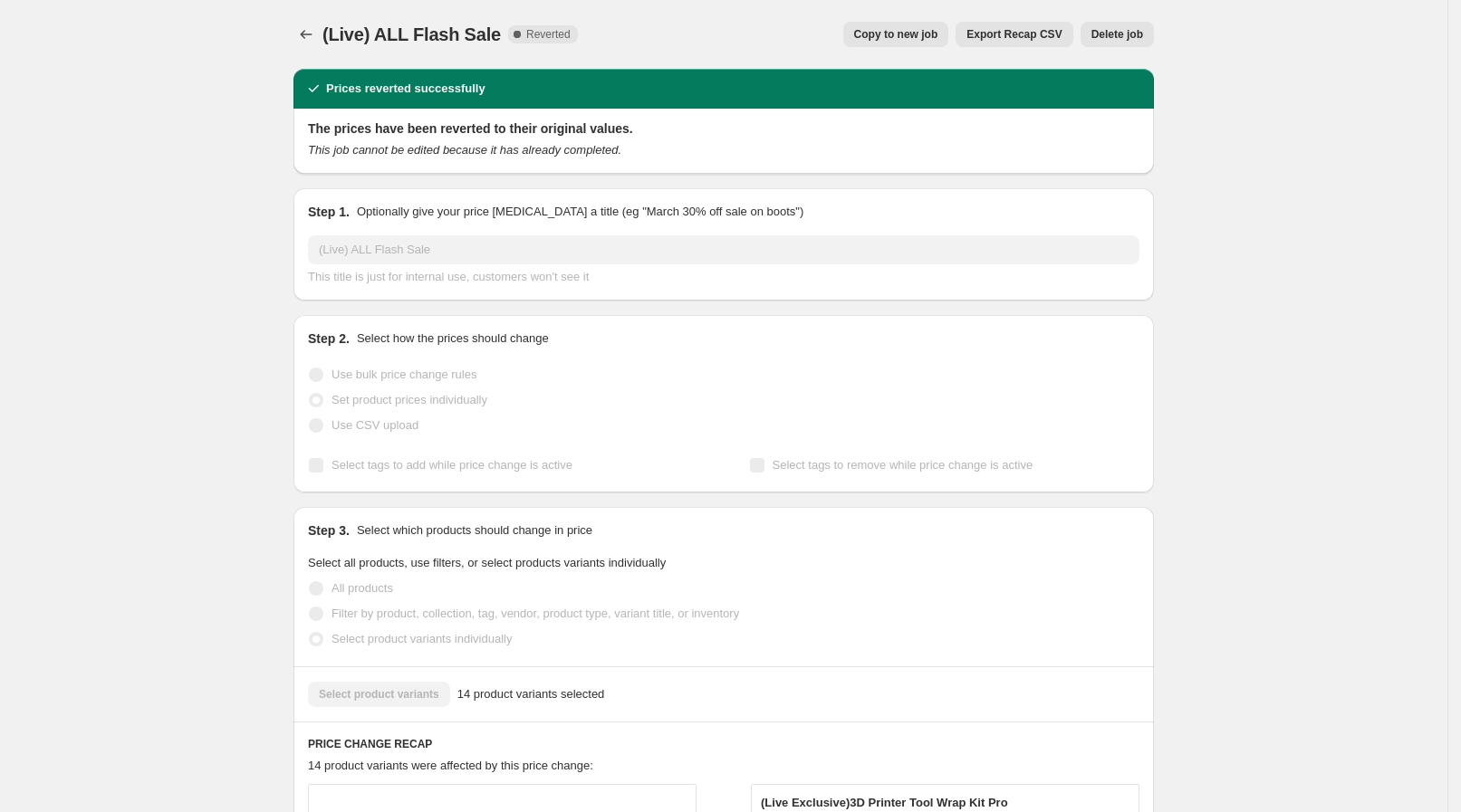
click at [905, 30] on span "Copy to new job" at bounding box center [896, 35] width 84 height 15
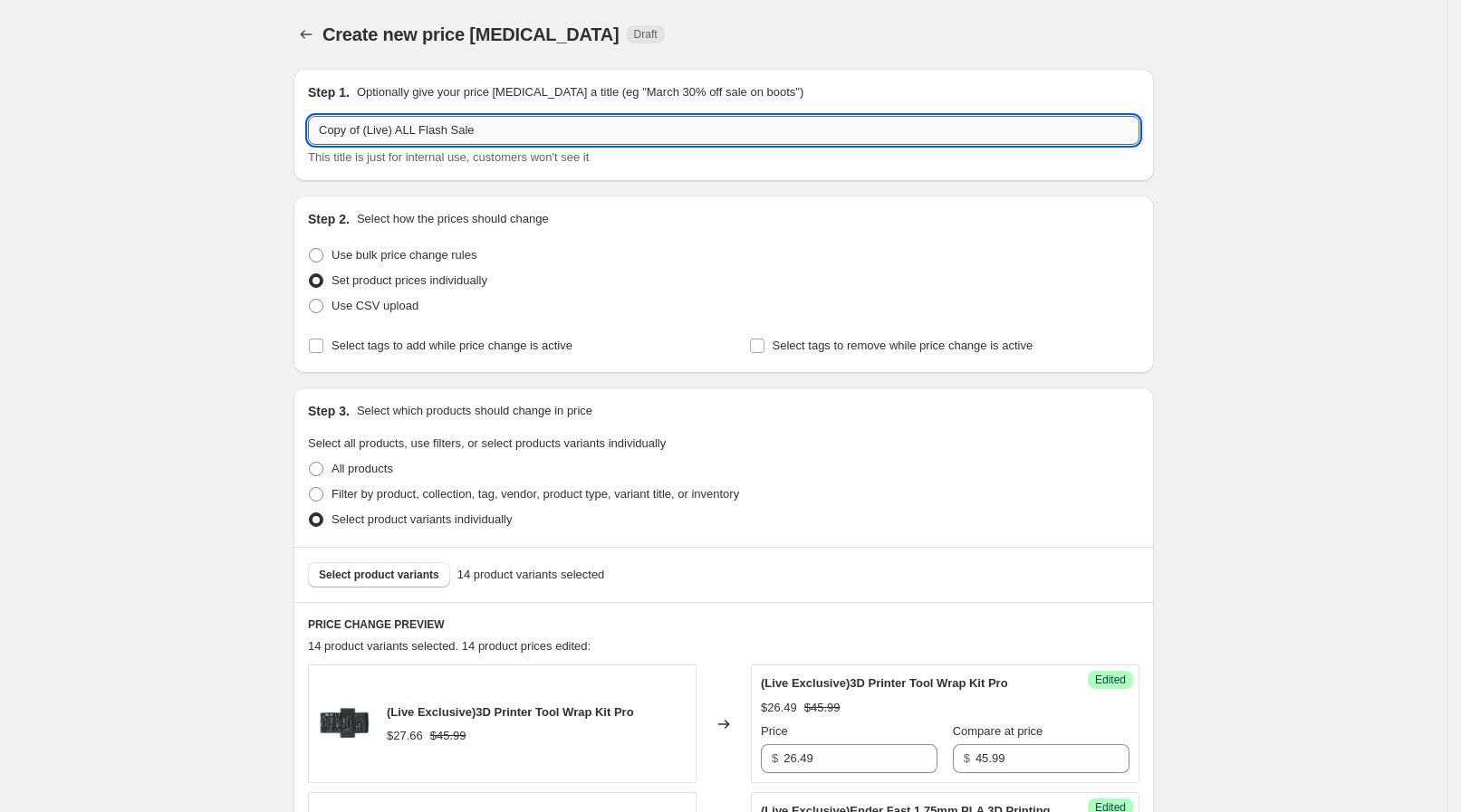
click at [371, 122] on input "Copy of (Live) ALL Flash Sale" at bounding box center [723, 130] width 831 height 29
drag, startPoint x: 370, startPoint y: 122, endPoint x: 253, endPoint y: 120, distance: 117.0
type input "(Live) ALL Flash Sale"
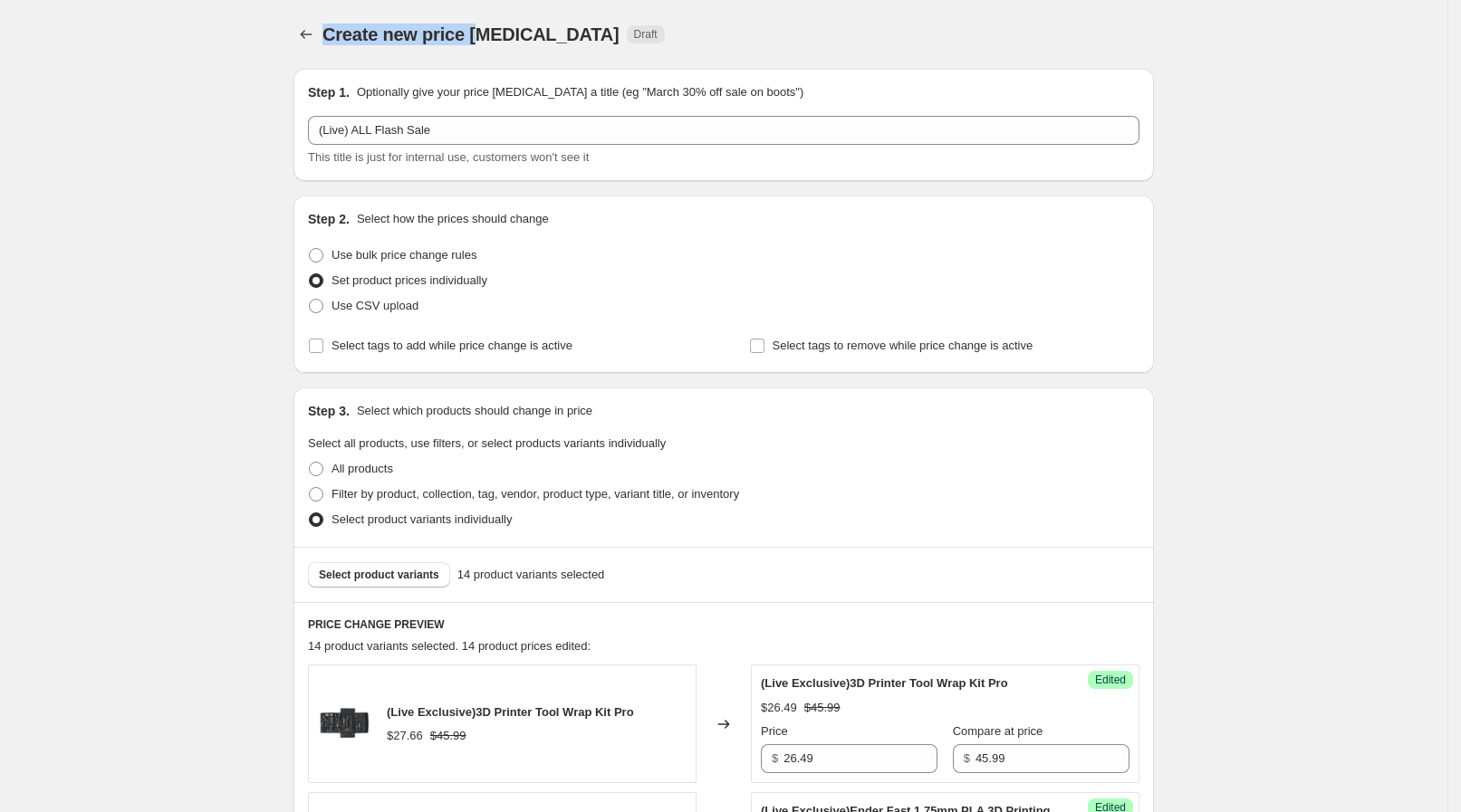
drag, startPoint x: 331, startPoint y: 37, endPoint x: 486, endPoint y: 38, distance: 155.0
click at [486, 38] on span "Create new price change job" at bounding box center [470, 35] width 297 height 20
drag, startPoint x: 300, startPoint y: 95, endPoint x: 349, endPoint y: 84, distance: 50.2
click at [349, 84] on div "Step 1. Optionally give your price change job a title (eg "March 30% off sale o…" at bounding box center [723, 124] width 861 height 112
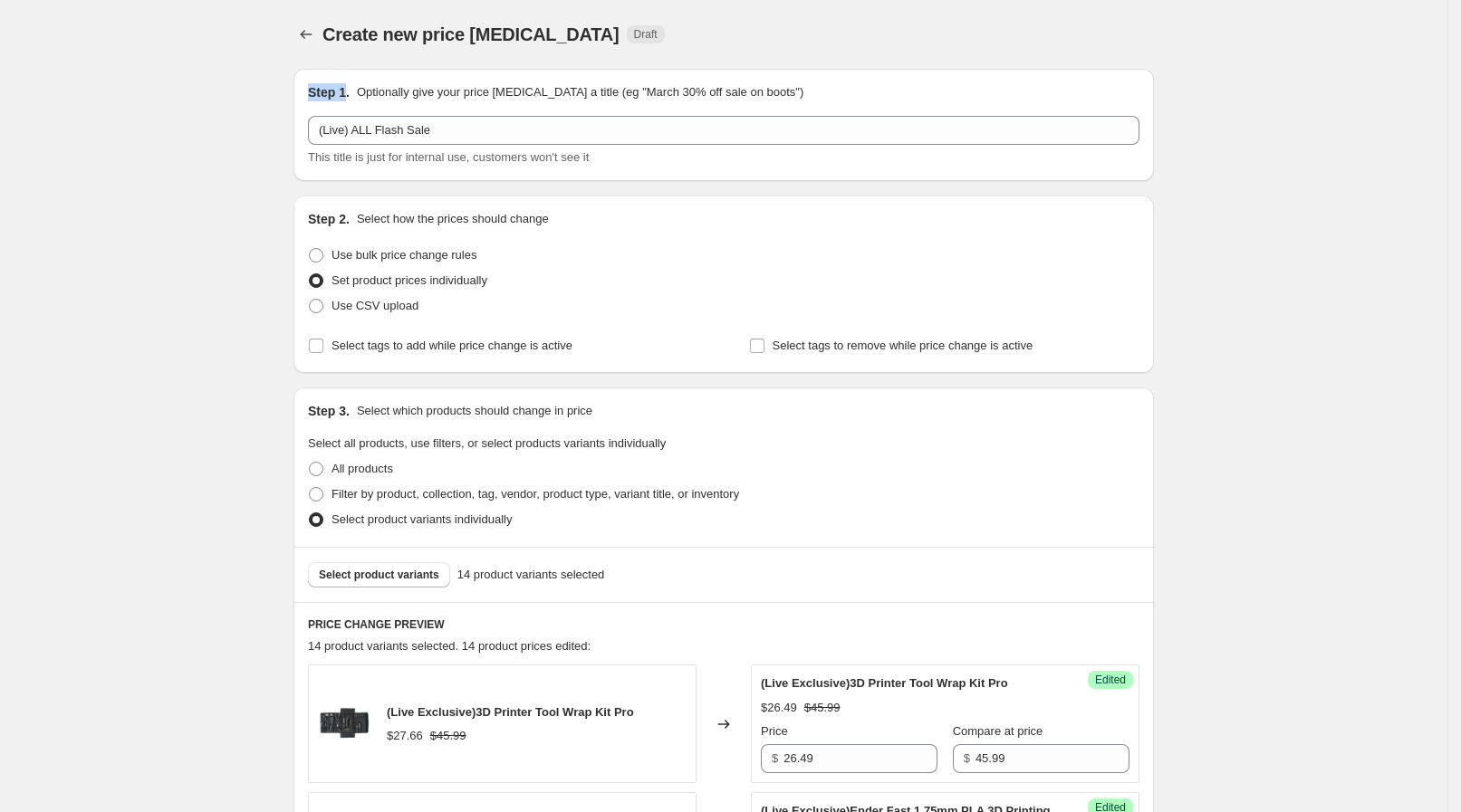
click at [349, 84] on h2 "Step 1." at bounding box center [329, 92] width 42 height 18
drag, startPoint x: 358, startPoint y: 83, endPoint x: 793, endPoint y: 94, distance: 435.1
click at [793, 94] on div "Step 1. Optionally give your price change job a title (eg "March 30% off sale o…" at bounding box center [723, 92] width 831 height 18
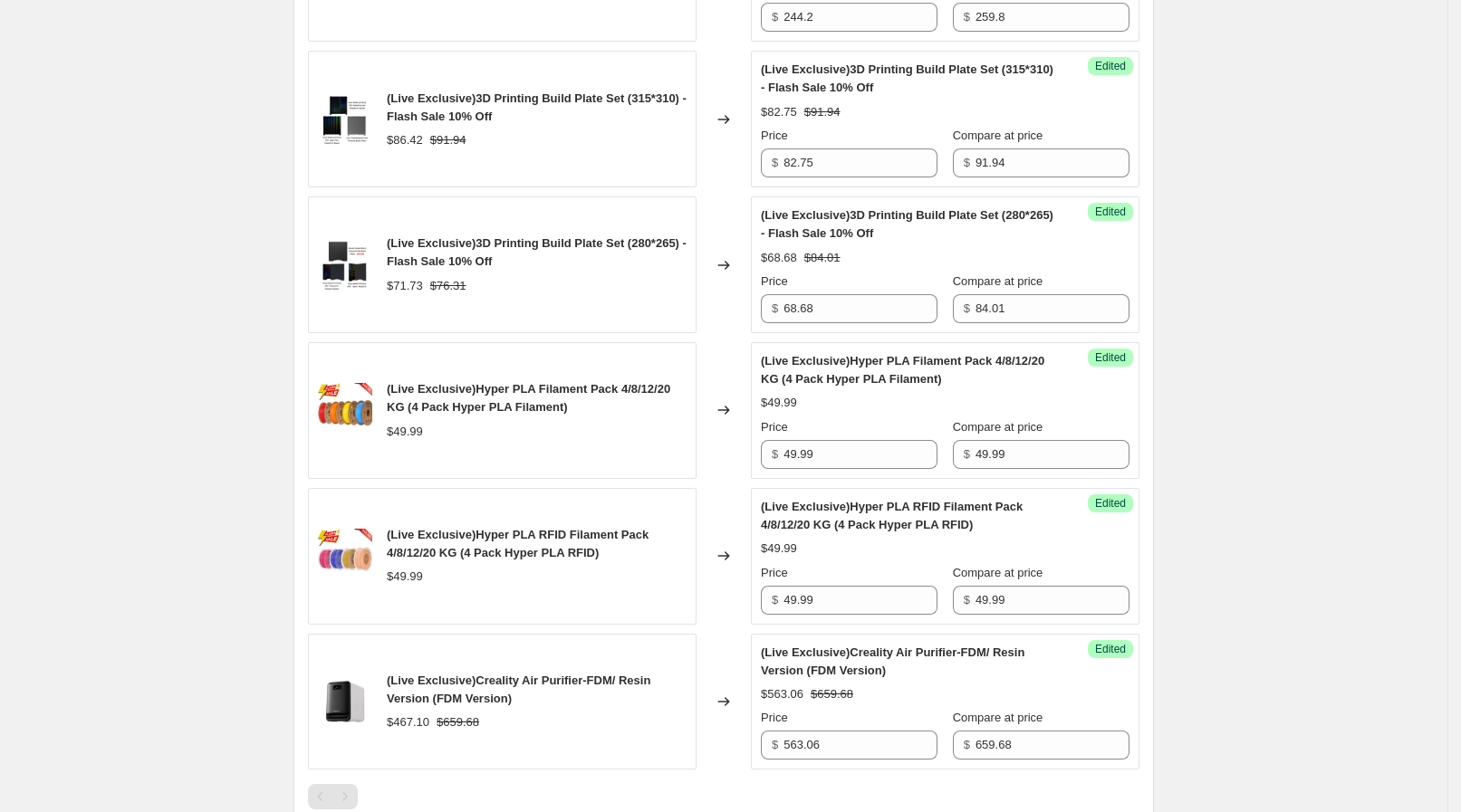
scroll to position [2212, 0]
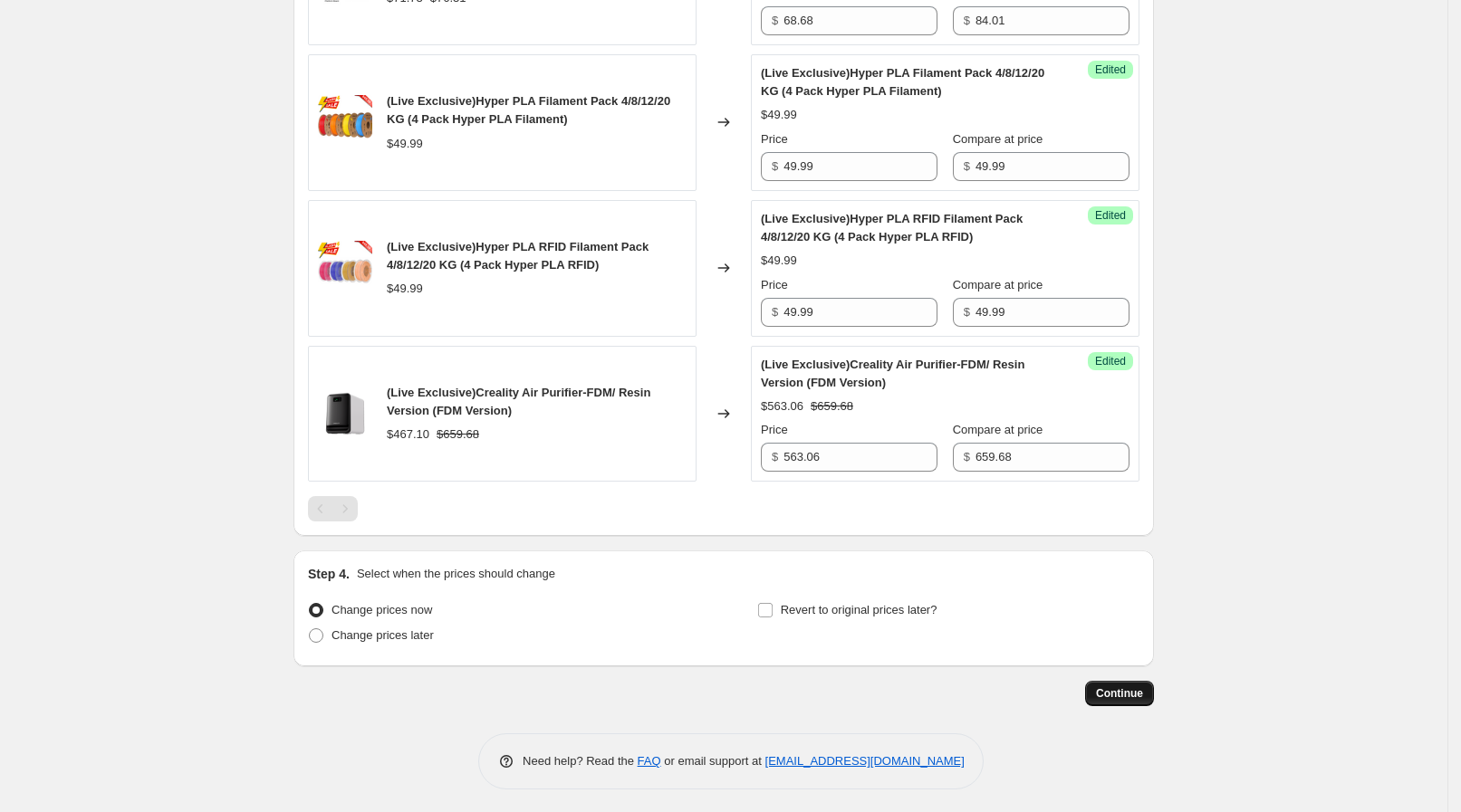
click at [1143, 692] on span "Continue" at bounding box center [1120, 693] width 47 height 15
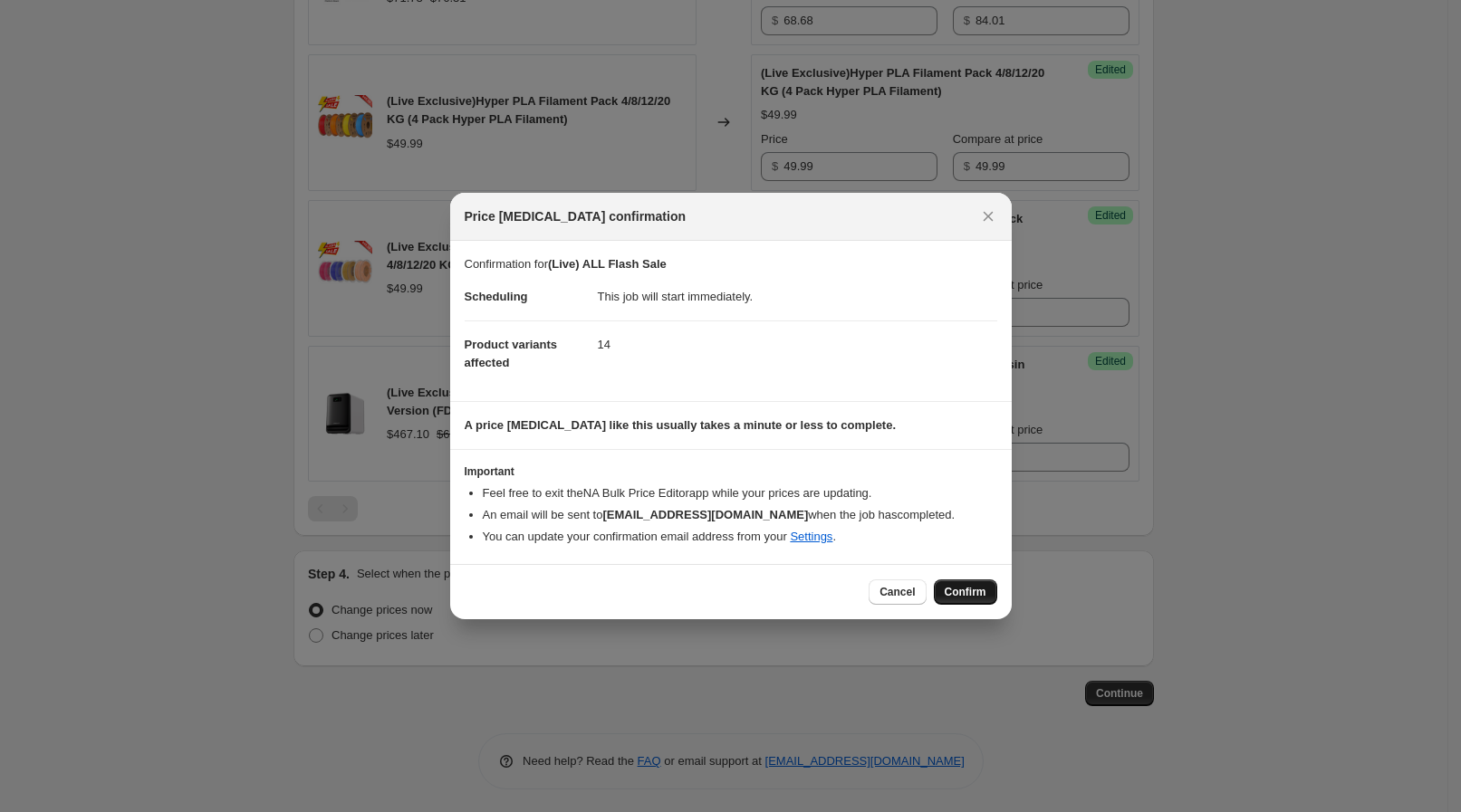
click at [955, 594] on span "Confirm" at bounding box center [965, 592] width 42 height 15
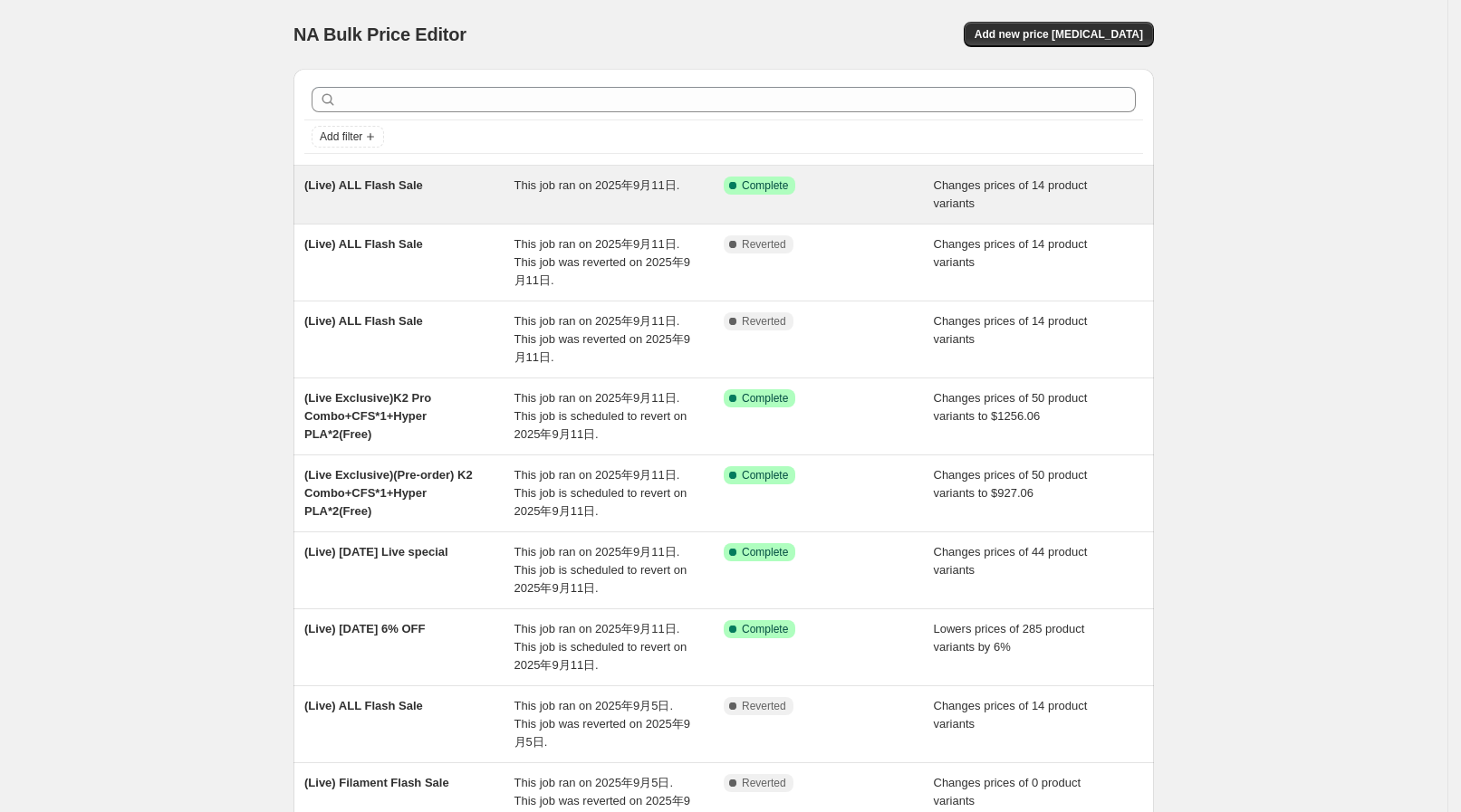
click at [691, 203] on div "This job ran on 2025年9月11日." at bounding box center [620, 194] width 210 height 36
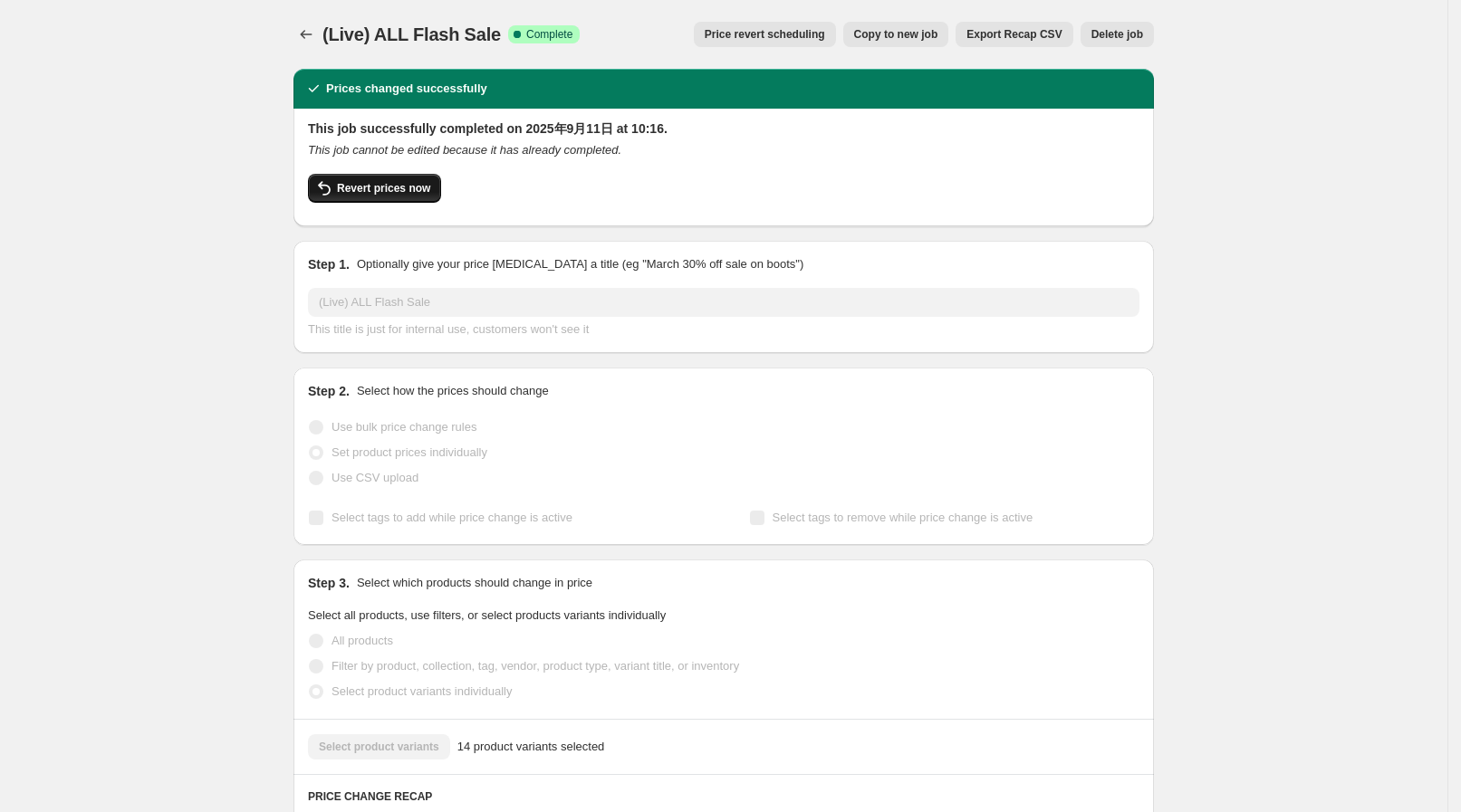
click at [410, 182] on span "Revert prices now" at bounding box center [383, 188] width 93 height 15
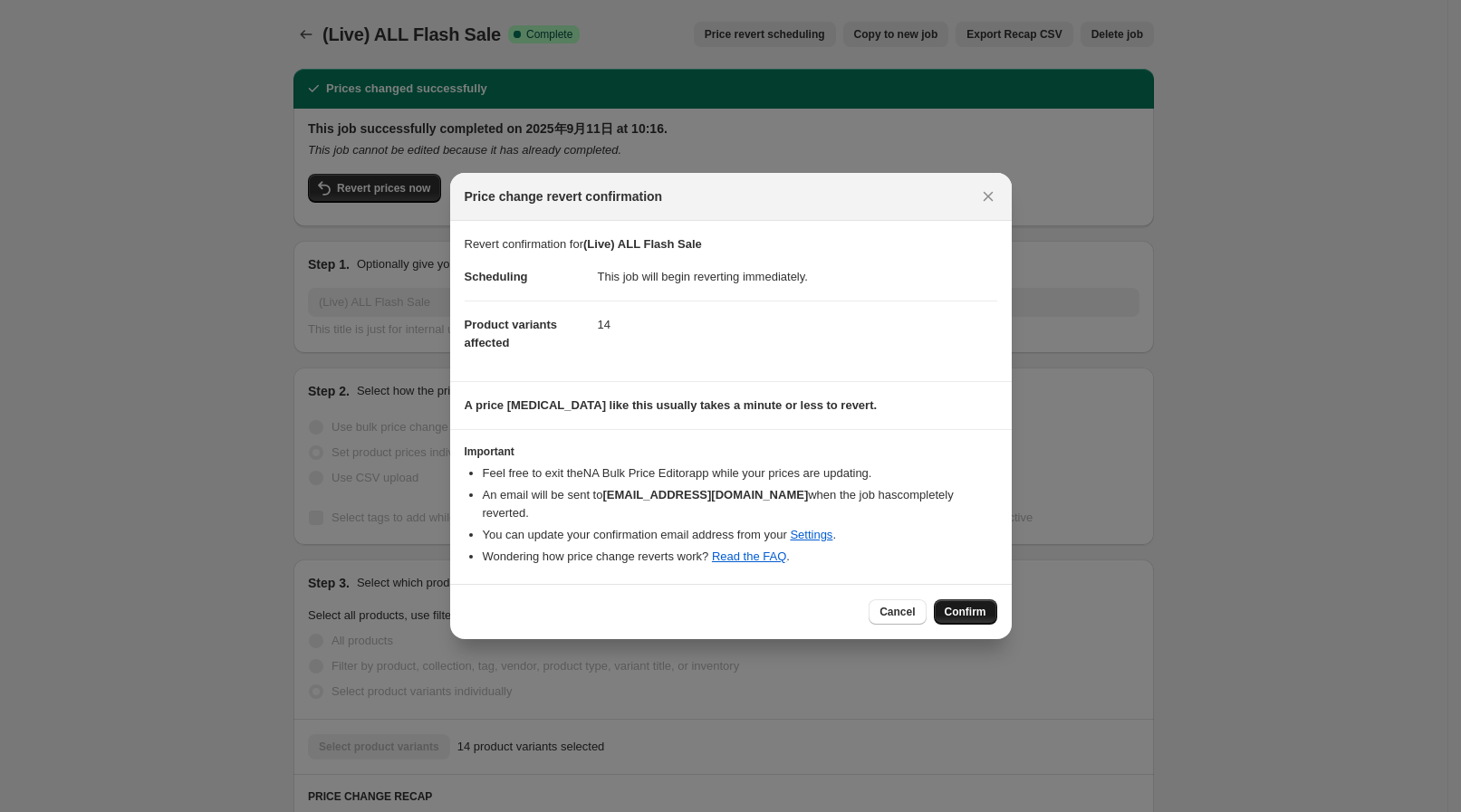
click at [975, 606] on span "Confirm" at bounding box center [965, 612] width 42 height 15
